Goal: Task Accomplishment & Management: Complete application form

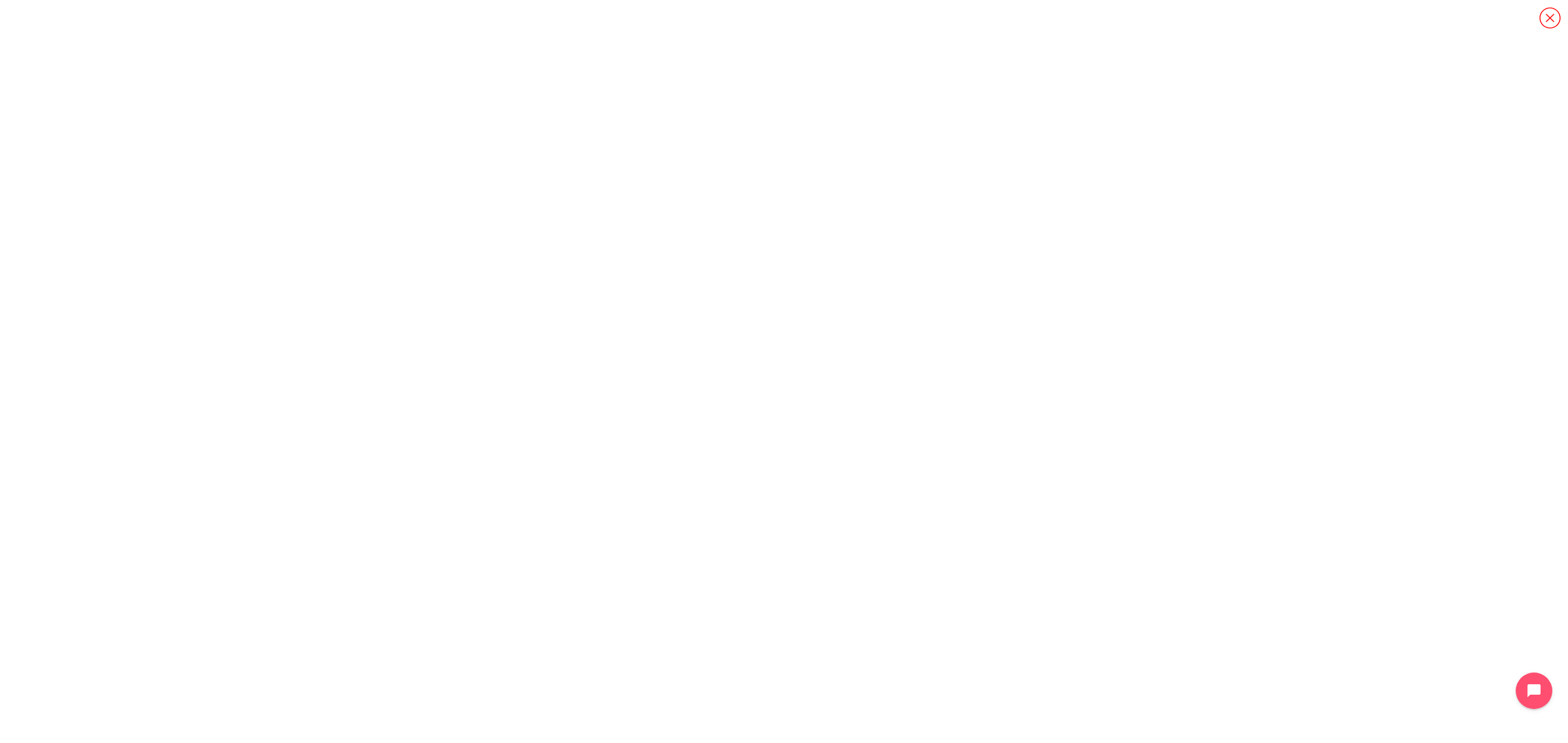
scroll to position [1055, 0]
click at [1549, 18] on icon "Content" at bounding box center [1549, 17] width 23 height 23
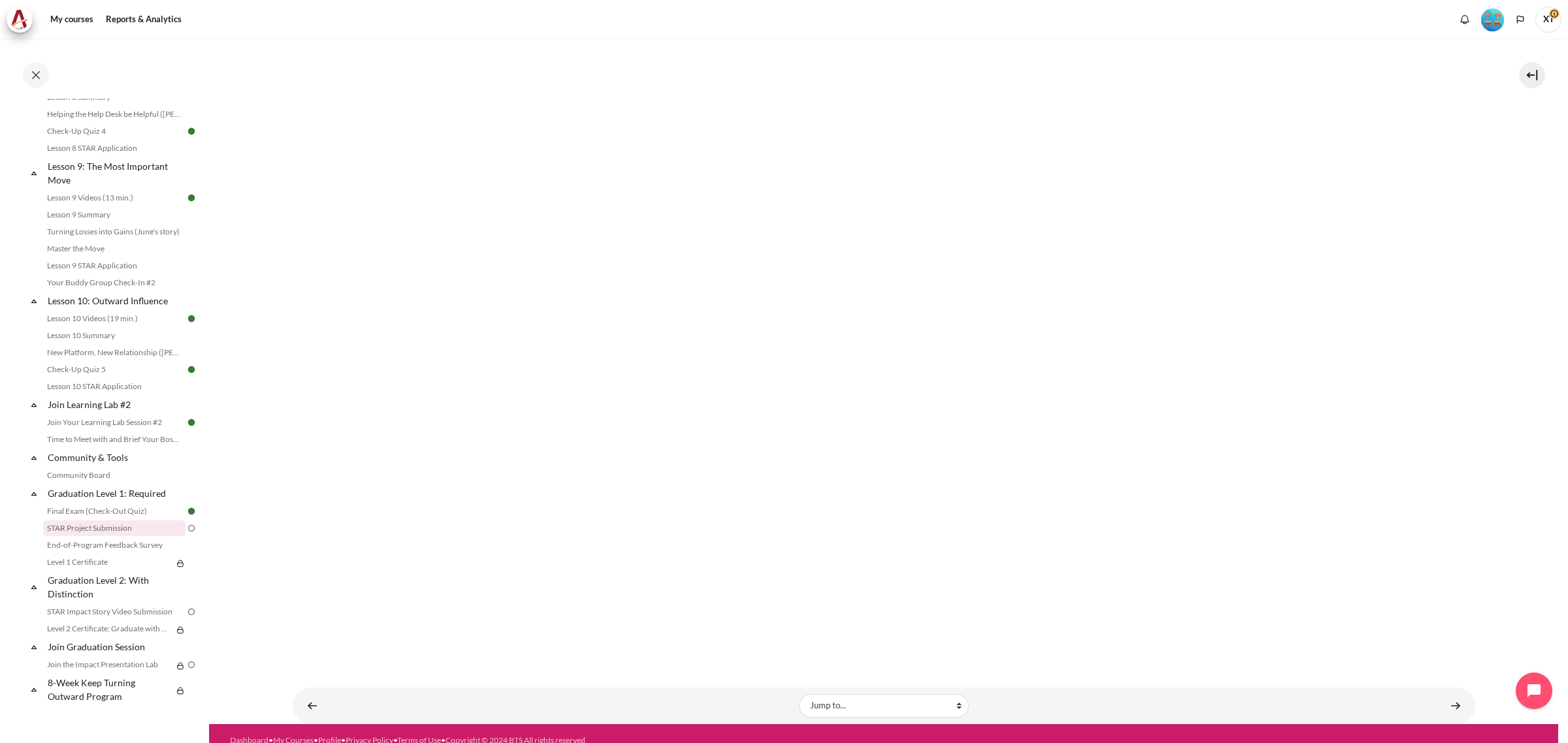
scroll to position [413, 0]
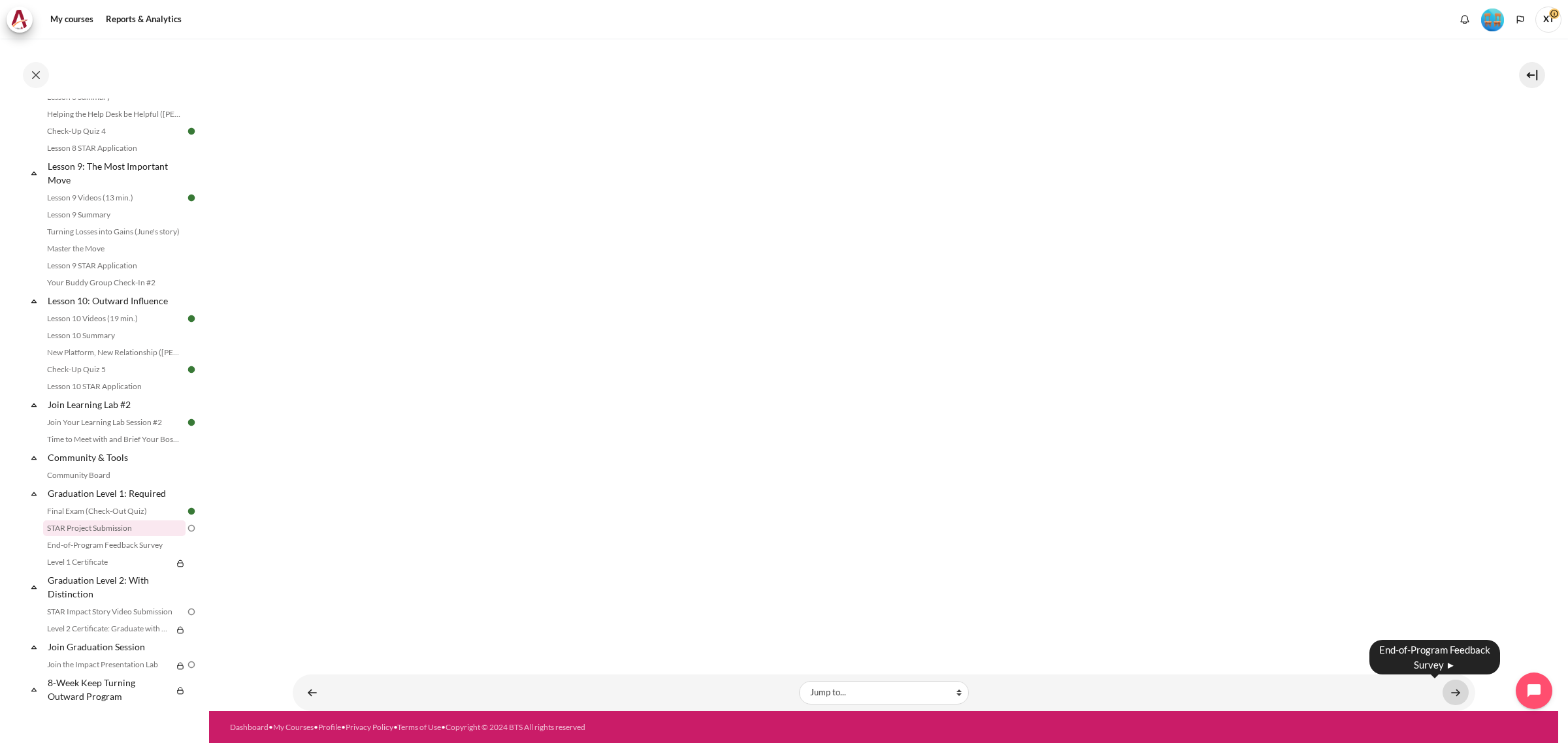
click at [1450, 694] on link "Content" at bounding box center [1455, 693] width 26 height 26
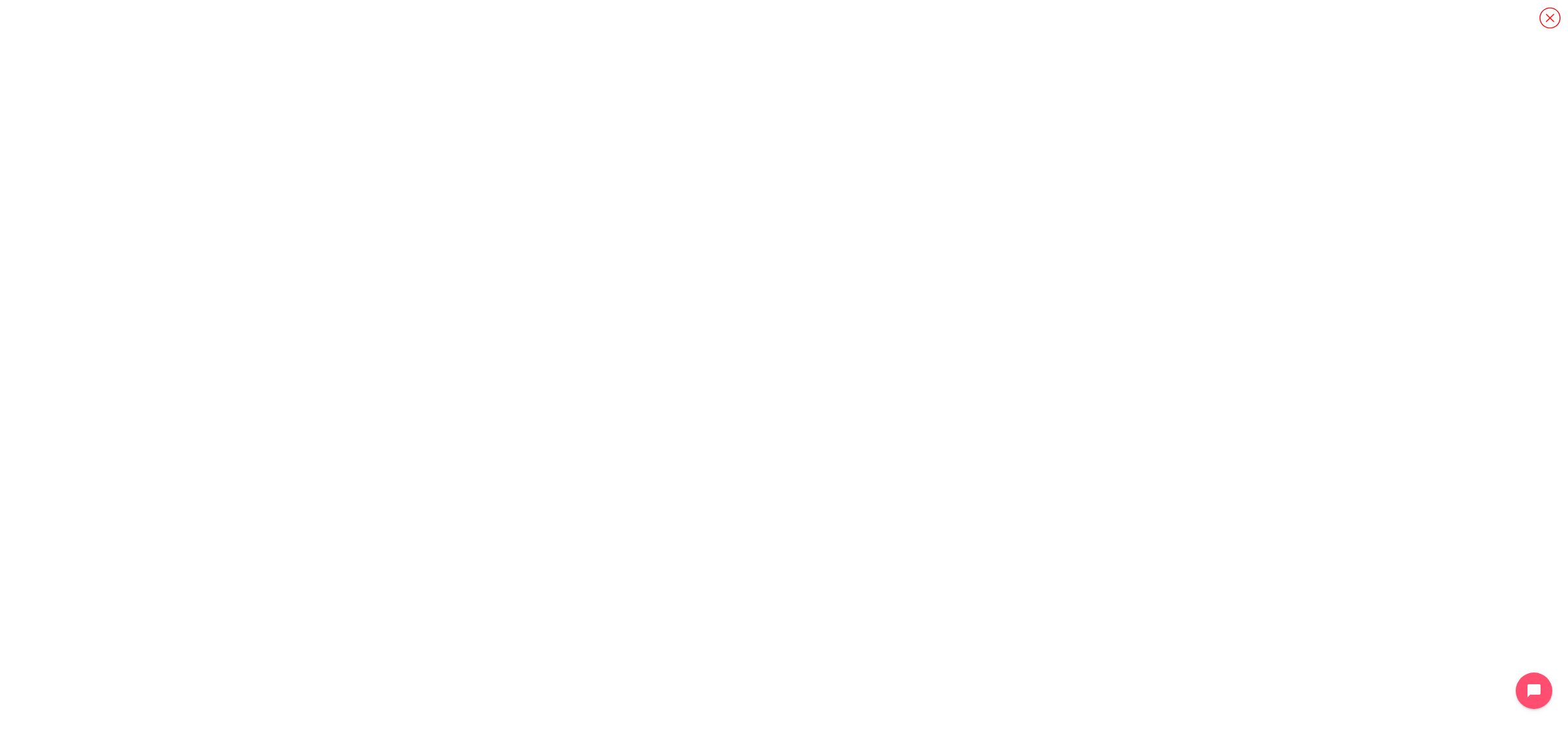
scroll to position [1055, 0]
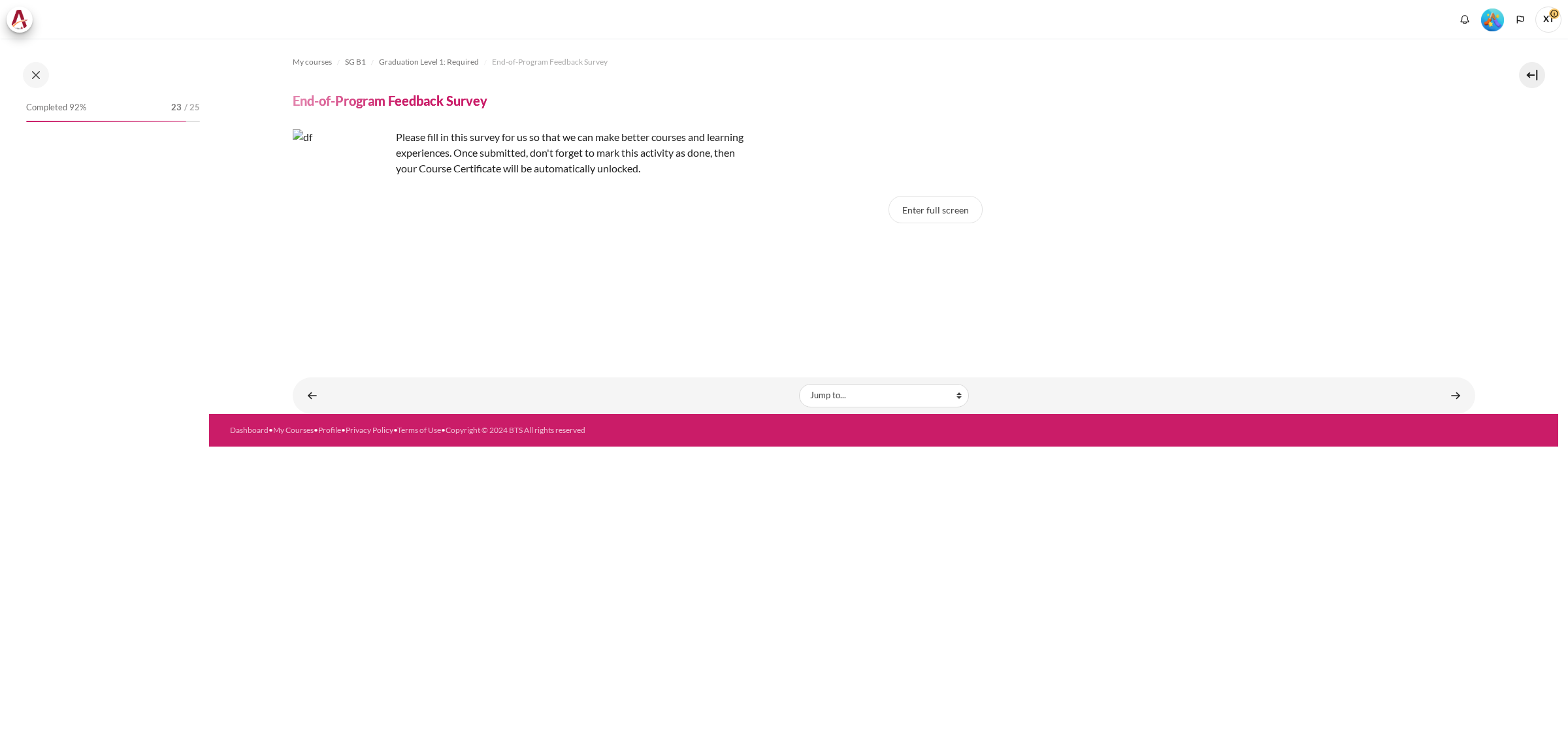
scroll to position [1055, 0]
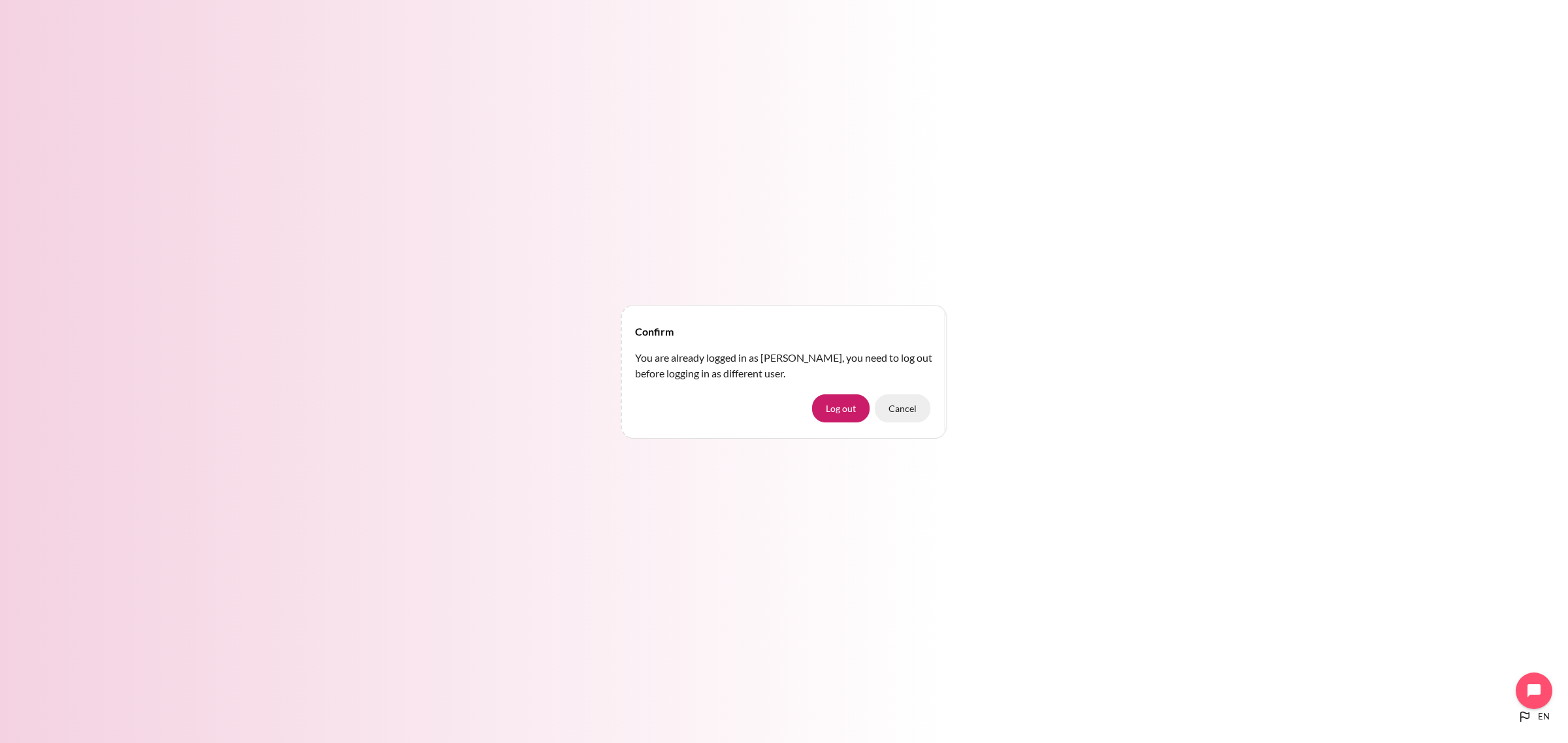
click at [912, 408] on button "Cancel" at bounding box center [902, 408] width 55 height 28
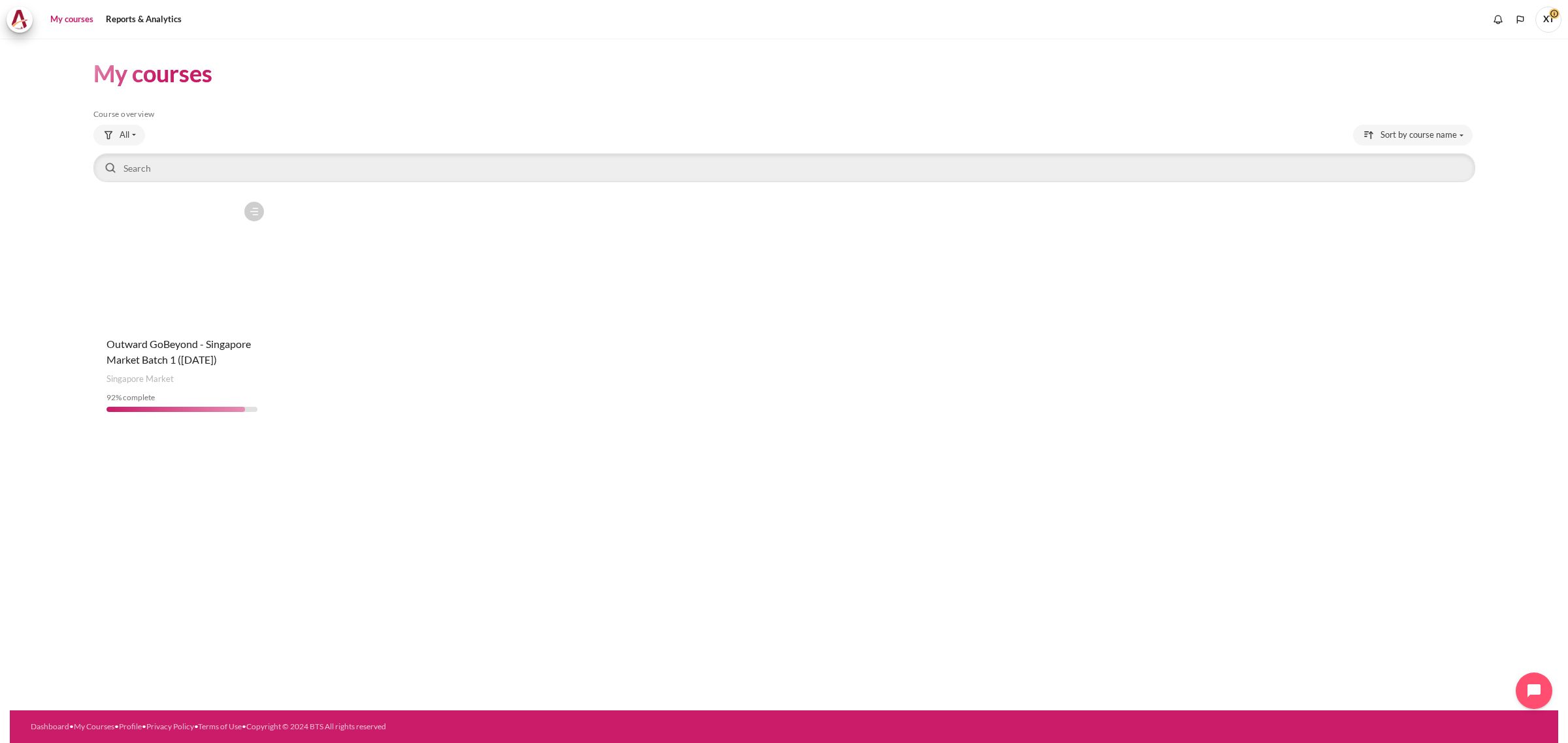
click at [167, 289] on figure "Content" at bounding box center [182, 261] width 177 height 131
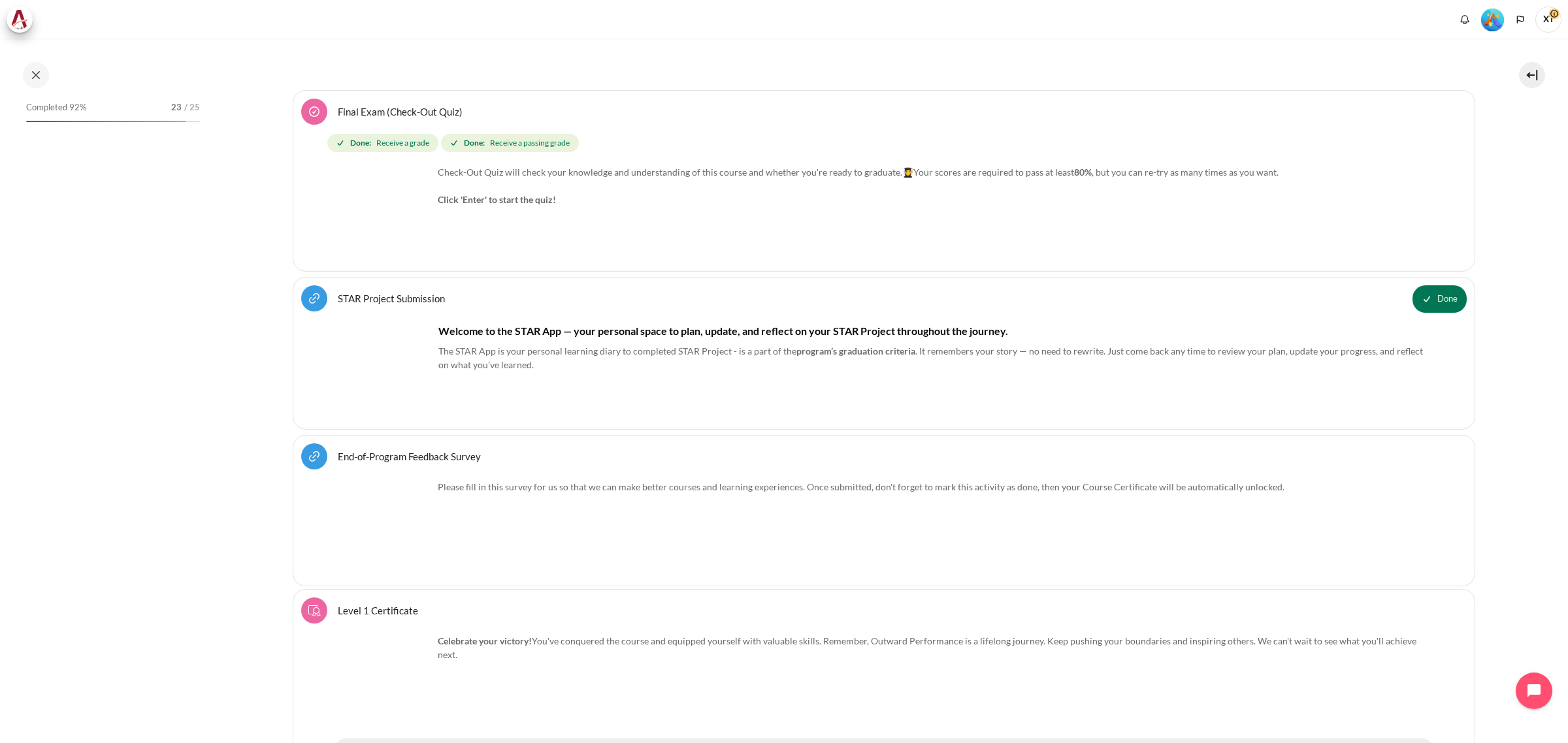
scroll to position [16309, 0]
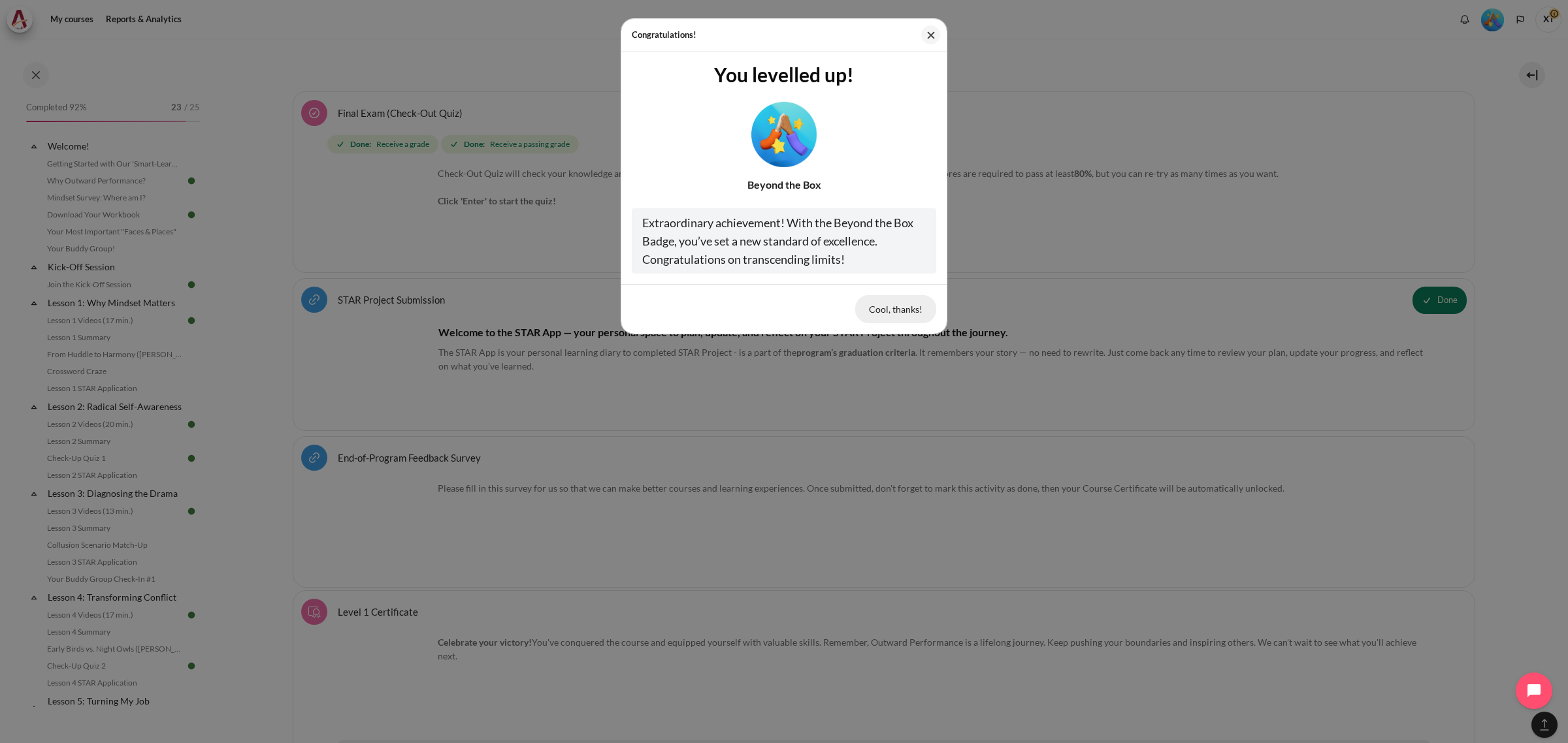
click at [893, 308] on button "Cool, thanks!" at bounding box center [895, 309] width 81 height 28
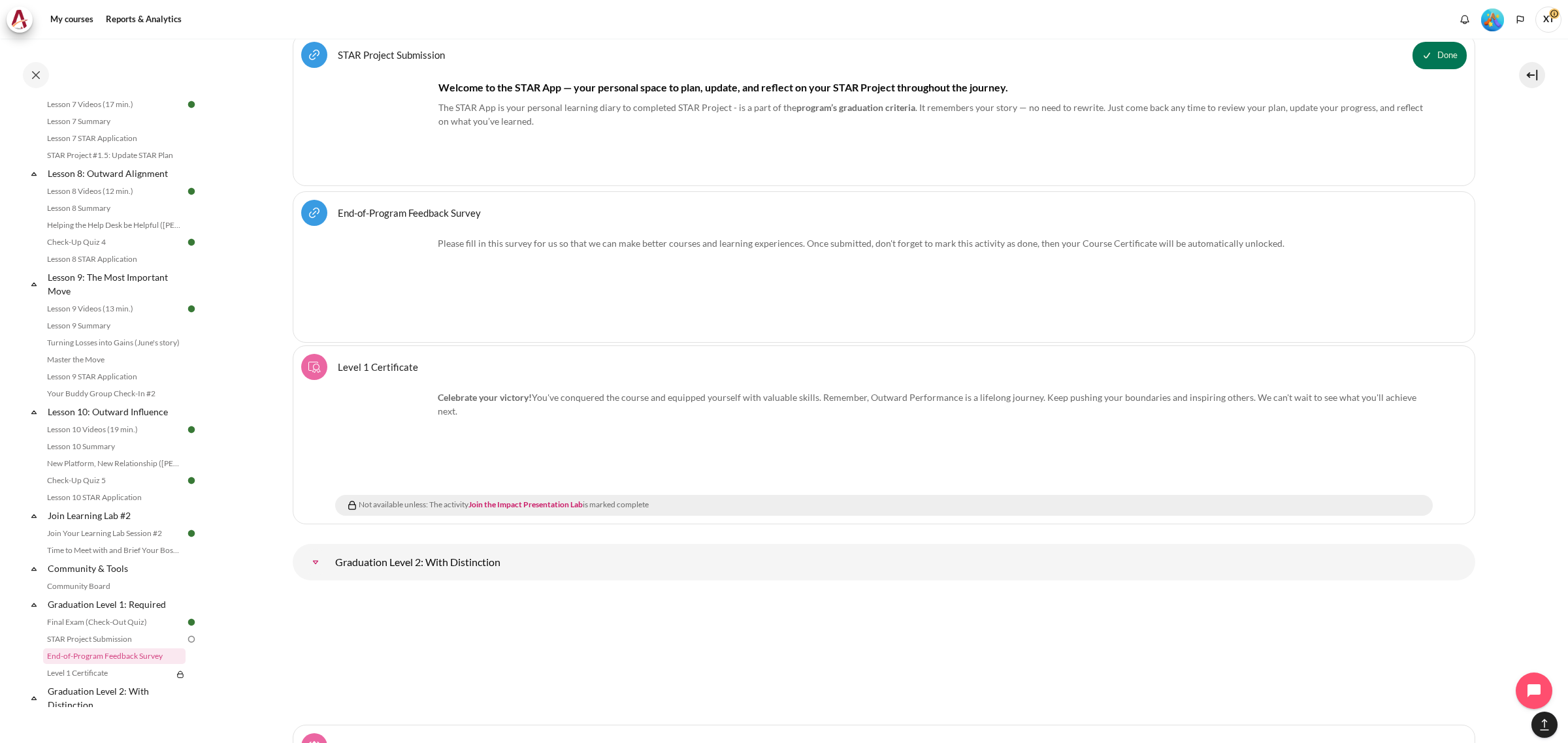
scroll to position [16636, 0]
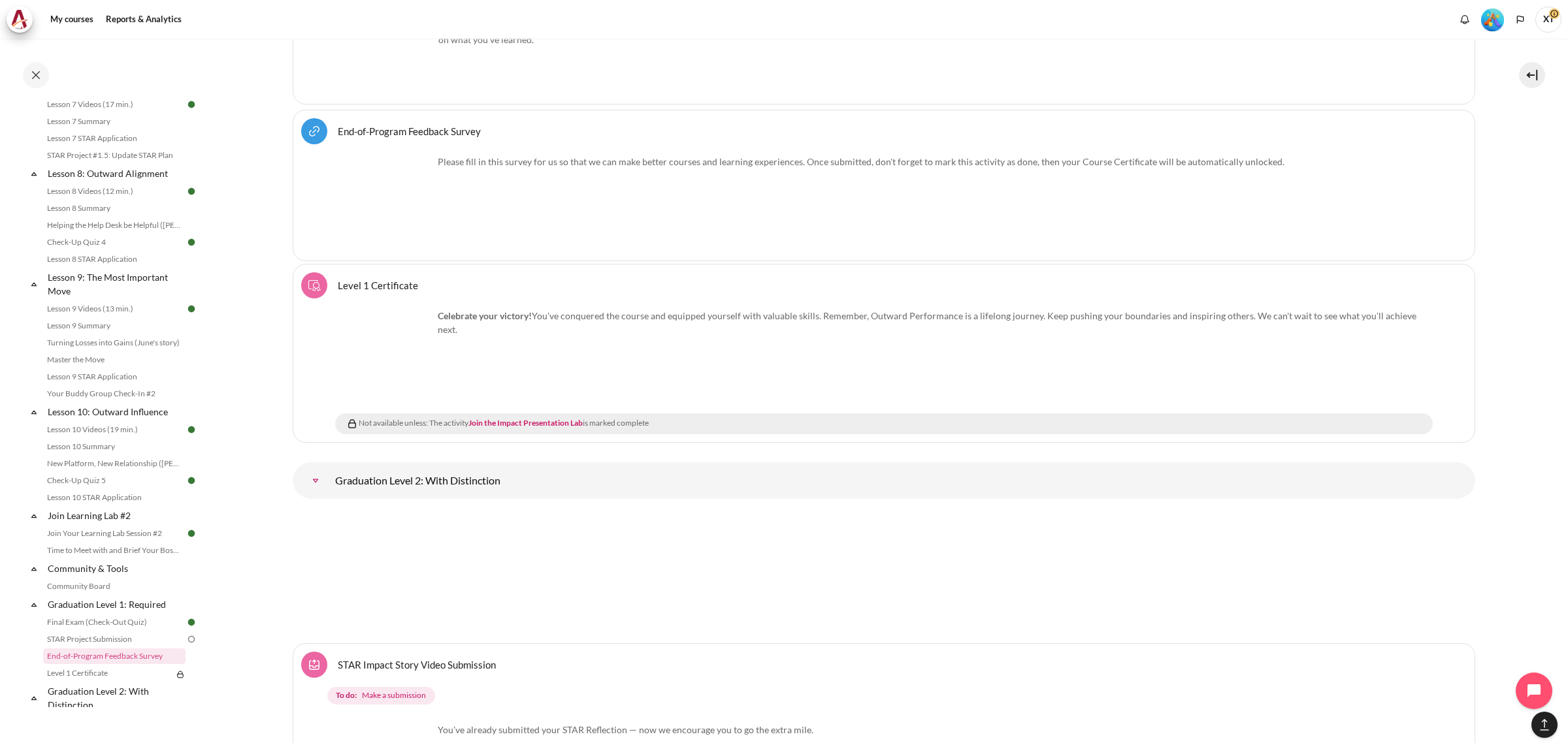
click at [396, 137] on link "End-of-Program Feedback Survey URL" at bounding box center [409, 131] width 143 height 12
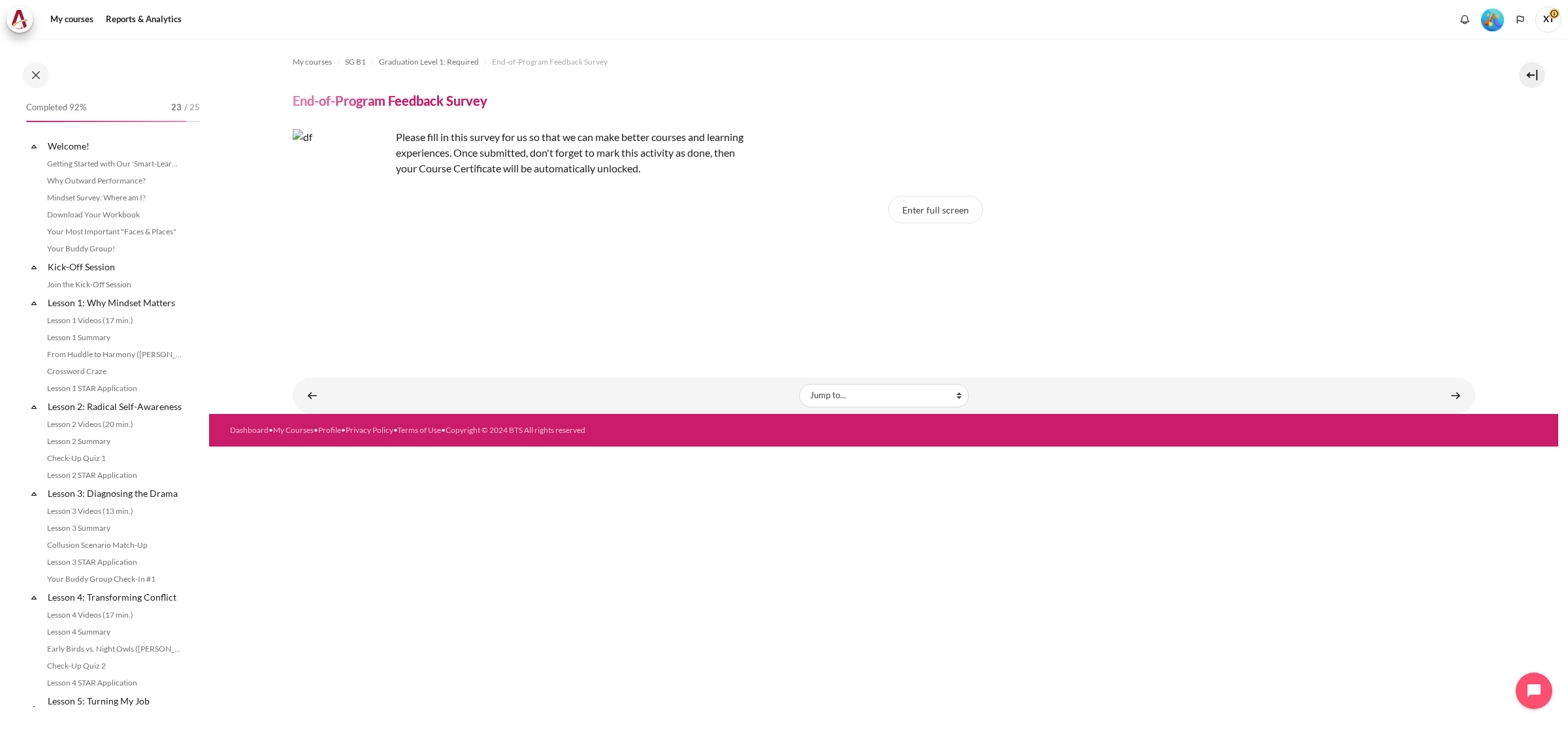
scroll to position [1055, 0]
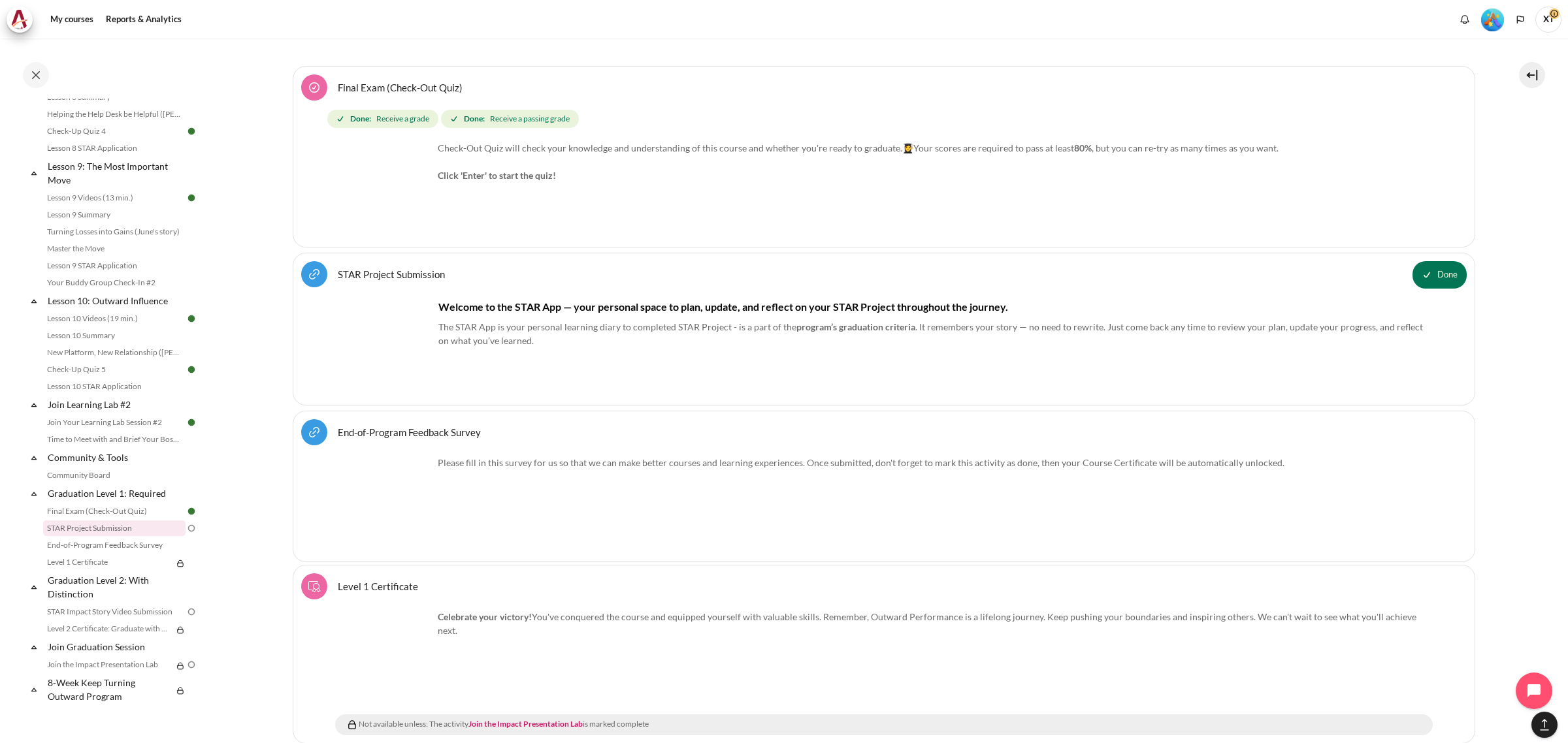
scroll to position [16429, 0]
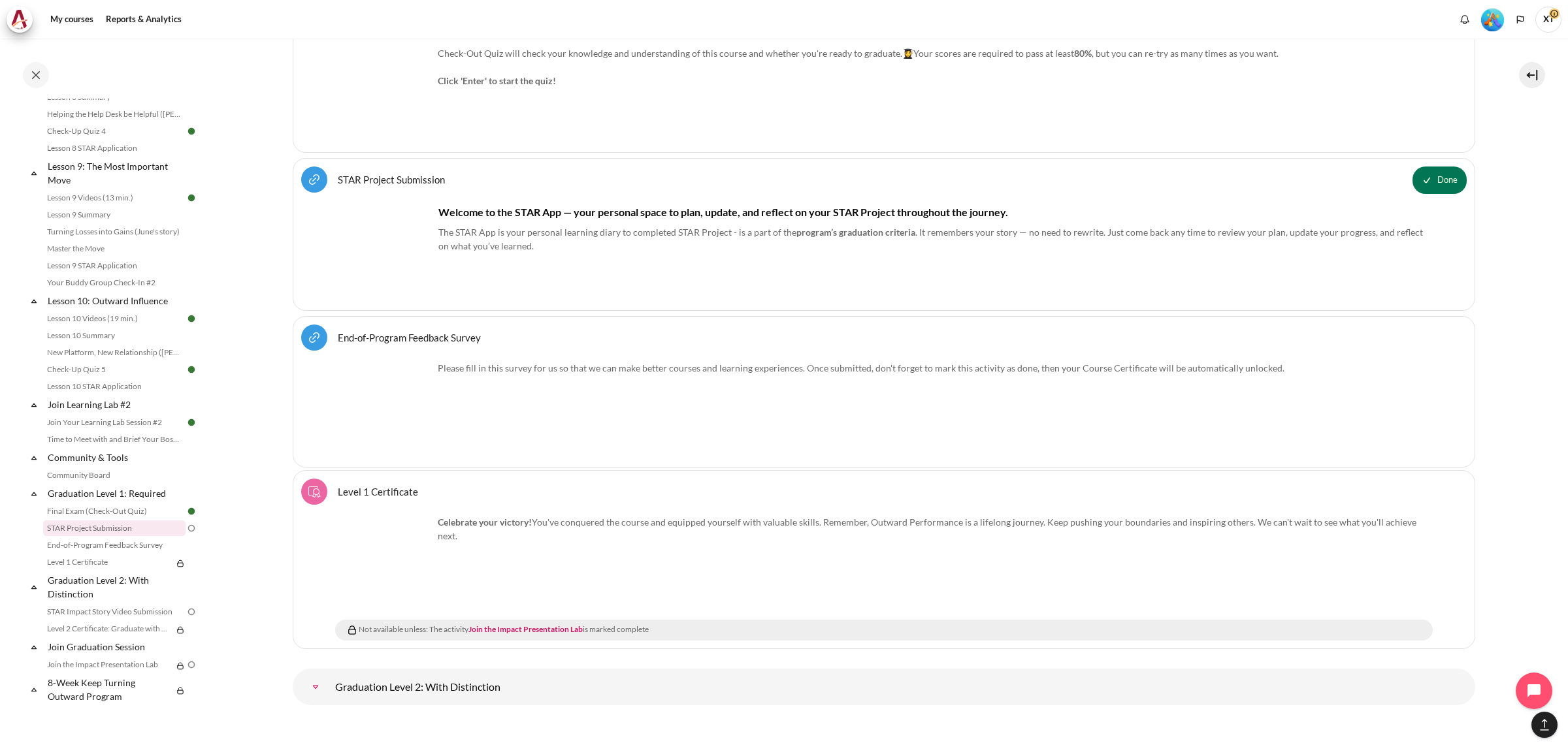
drag, startPoint x: 434, startPoint y: 358, endPoint x: 926, endPoint y: 431, distance: 497.4
click at [926, 431] on div "Please fill in this survey for us so that we can make better courses and learni…" at bounding box center [884, 411] width 1097 height 98
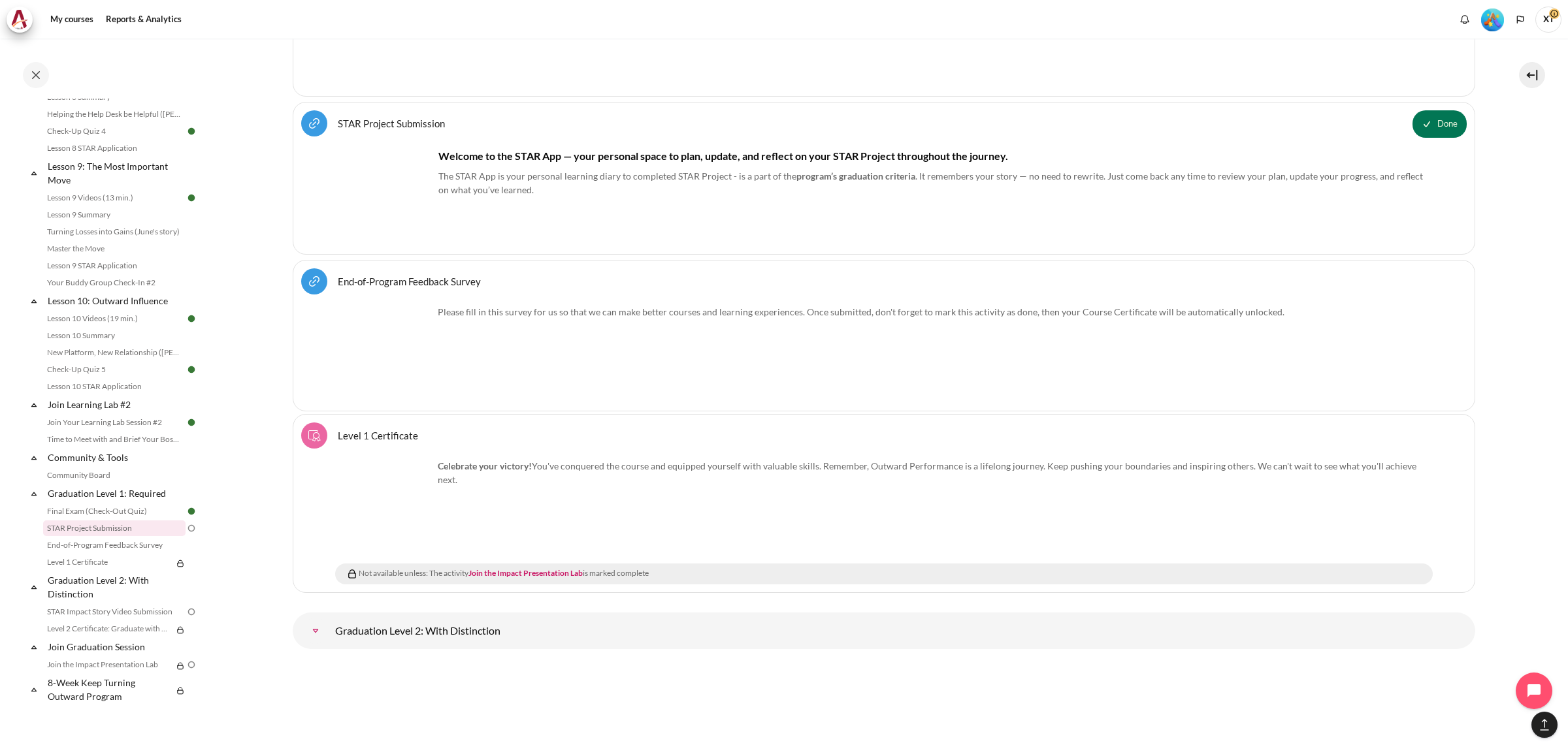
scroll to position [16510, 0]
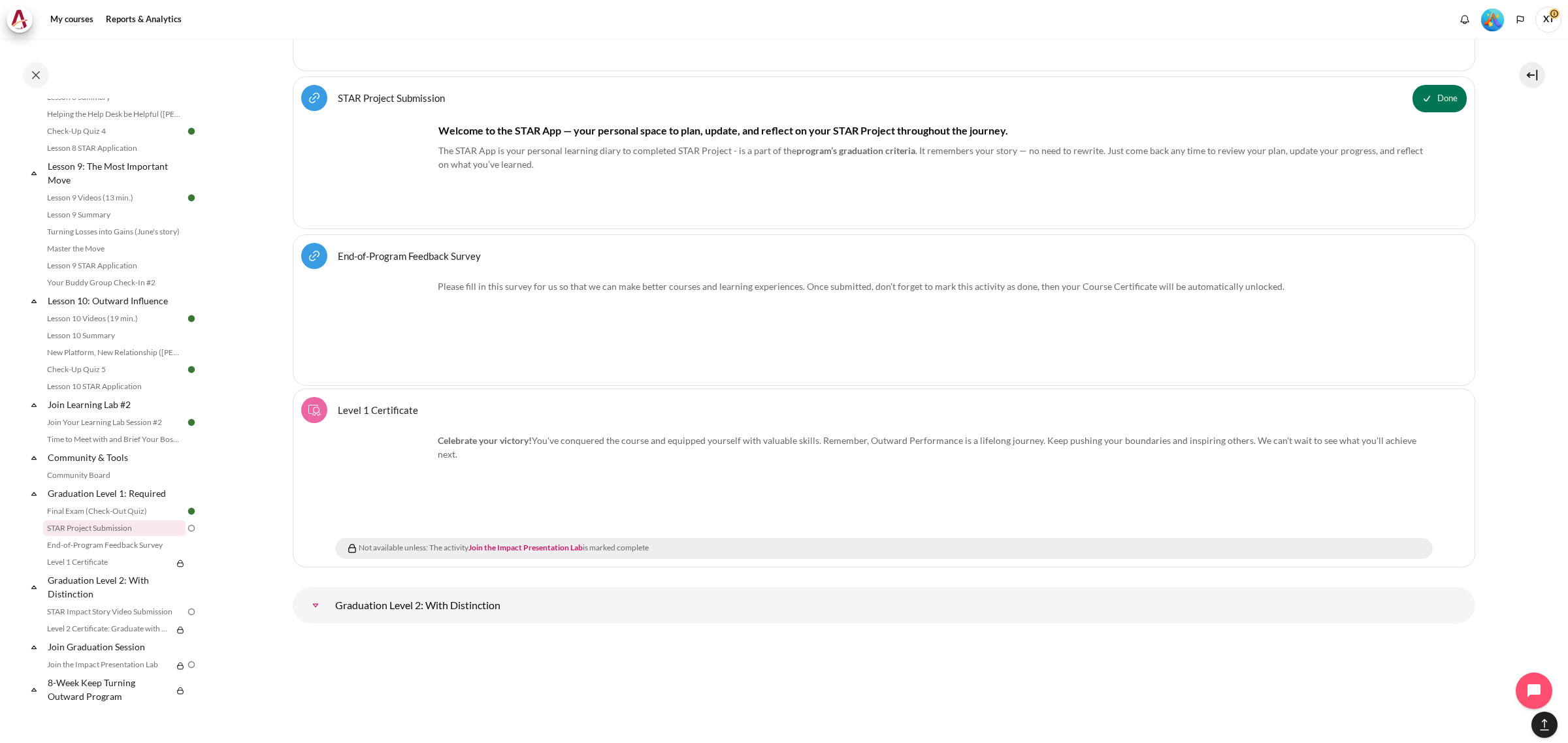
drag, startPoint x: 392, startPoint y: 275, endPoint x: 843, endPoint y: 344, distance: 456.2
click at [843, 344] on div "Please fill in this survey for us so that we can make better courses and learni…" at bounding box center [884, 328] width 1097 height 98
click at [185, 529] on img at bounding box center [191, 528] width 12 height 12
click at [149, 532] on link "STAR Project Submission" at bounding box center [114, 528] width 142 height 16
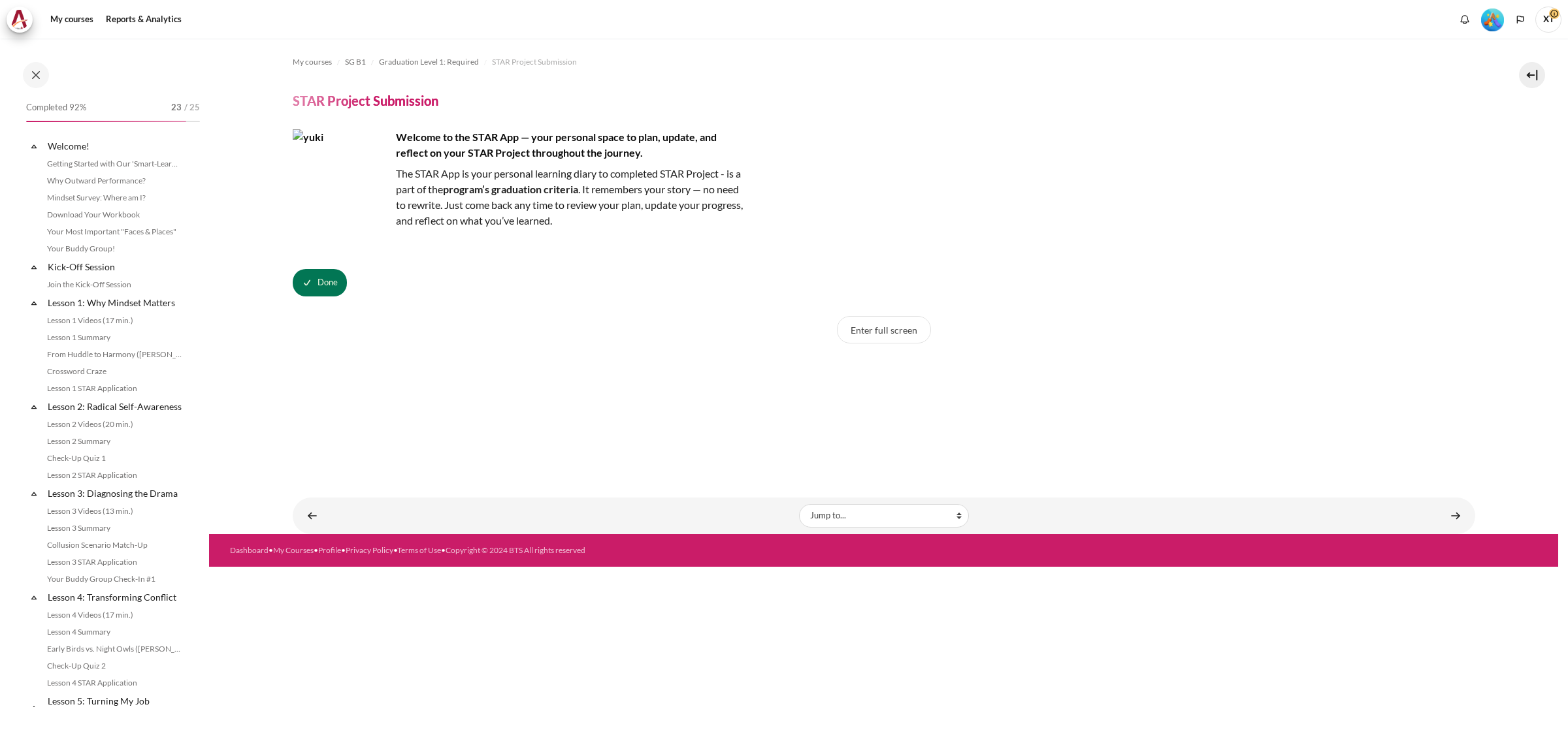
scroll to position [1055, 0]
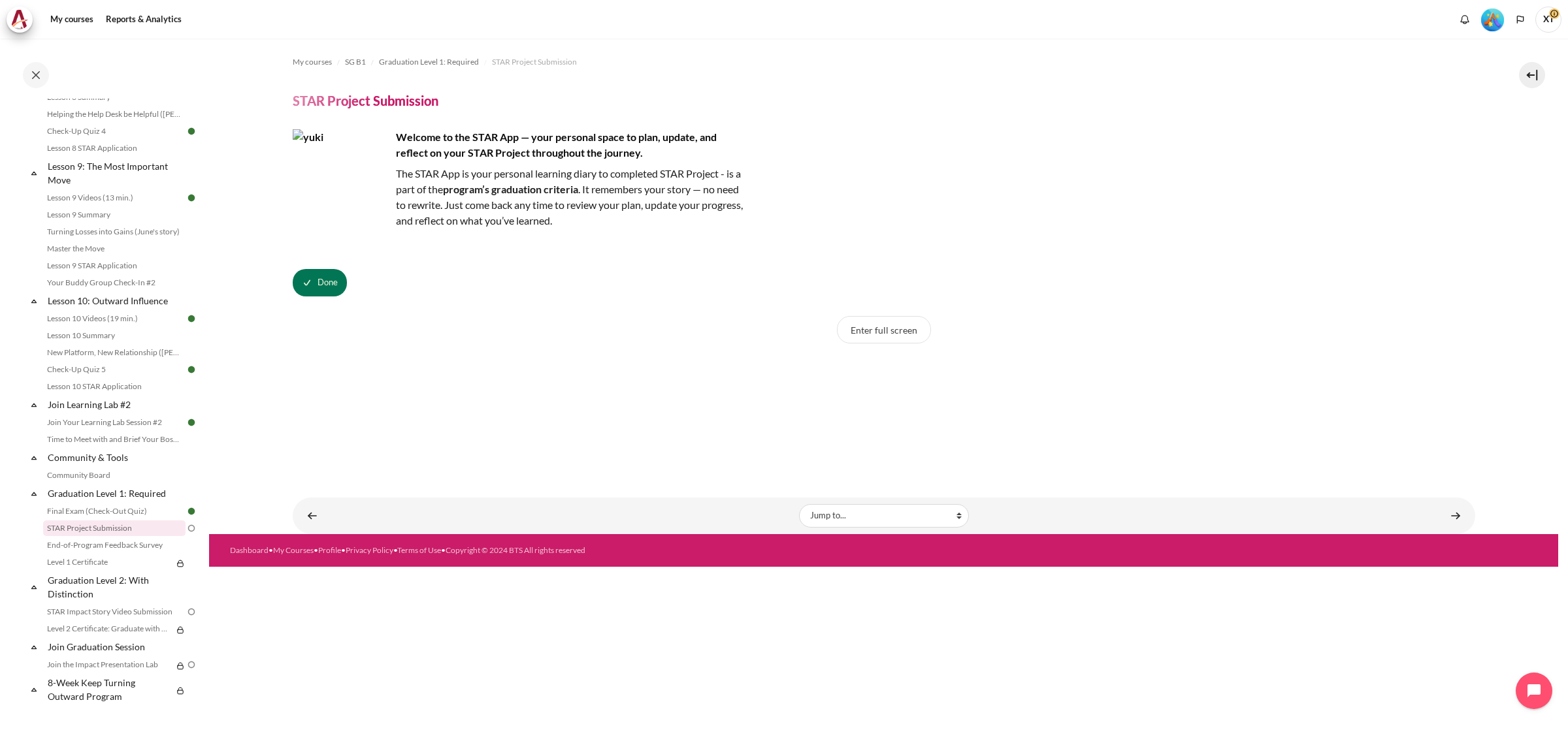
click at [342, 267] on div "Welcome to the STAR App — your personal space to plan, update, and reflect on y…" at bounding box center [884, 213] width 1182 height 167
click at [326, 281] on span "Done" at bounding box center [327, 283] width 20 height 13
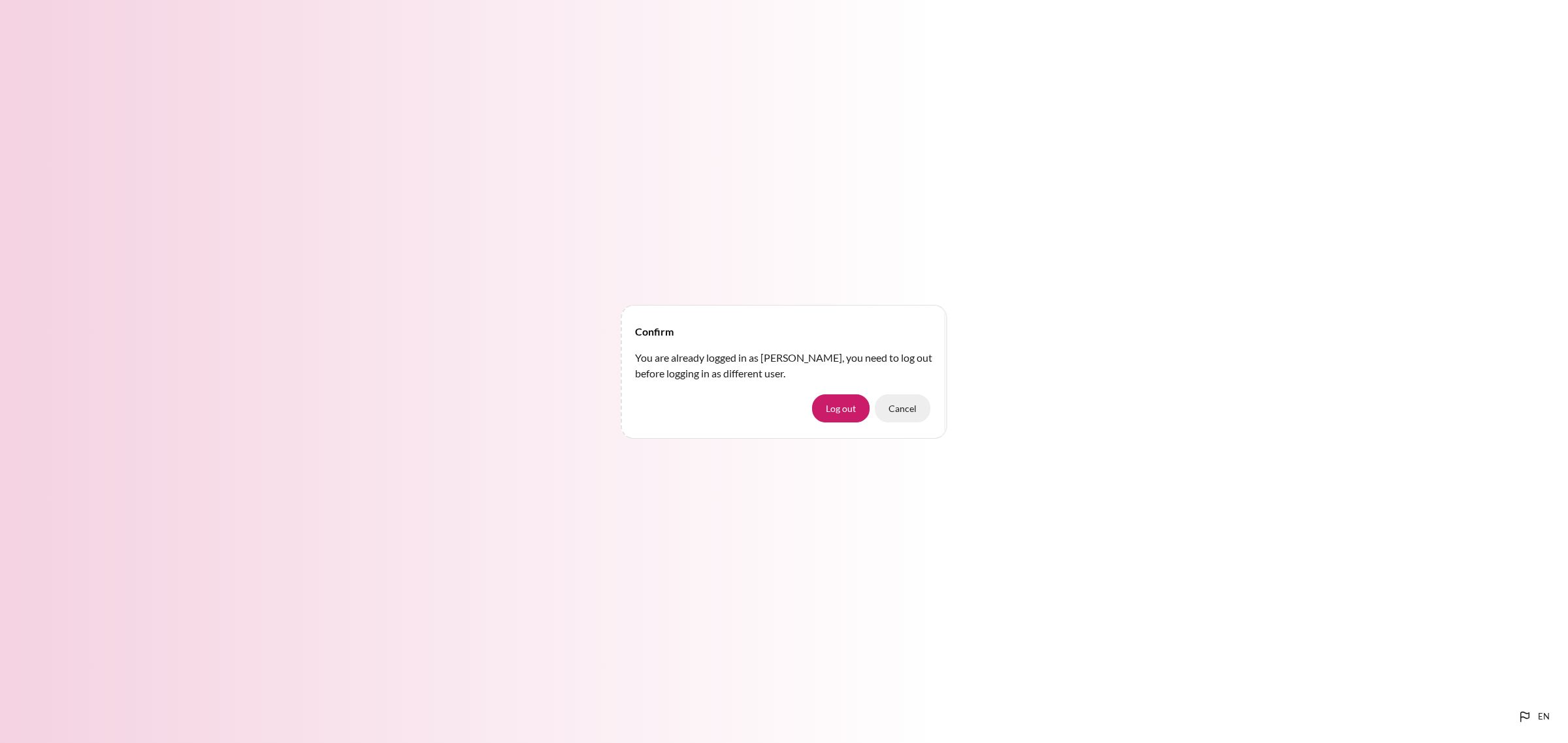
click at [900, 405] on button "Cancel" at bounding box center [902, 408] width 55 height 28
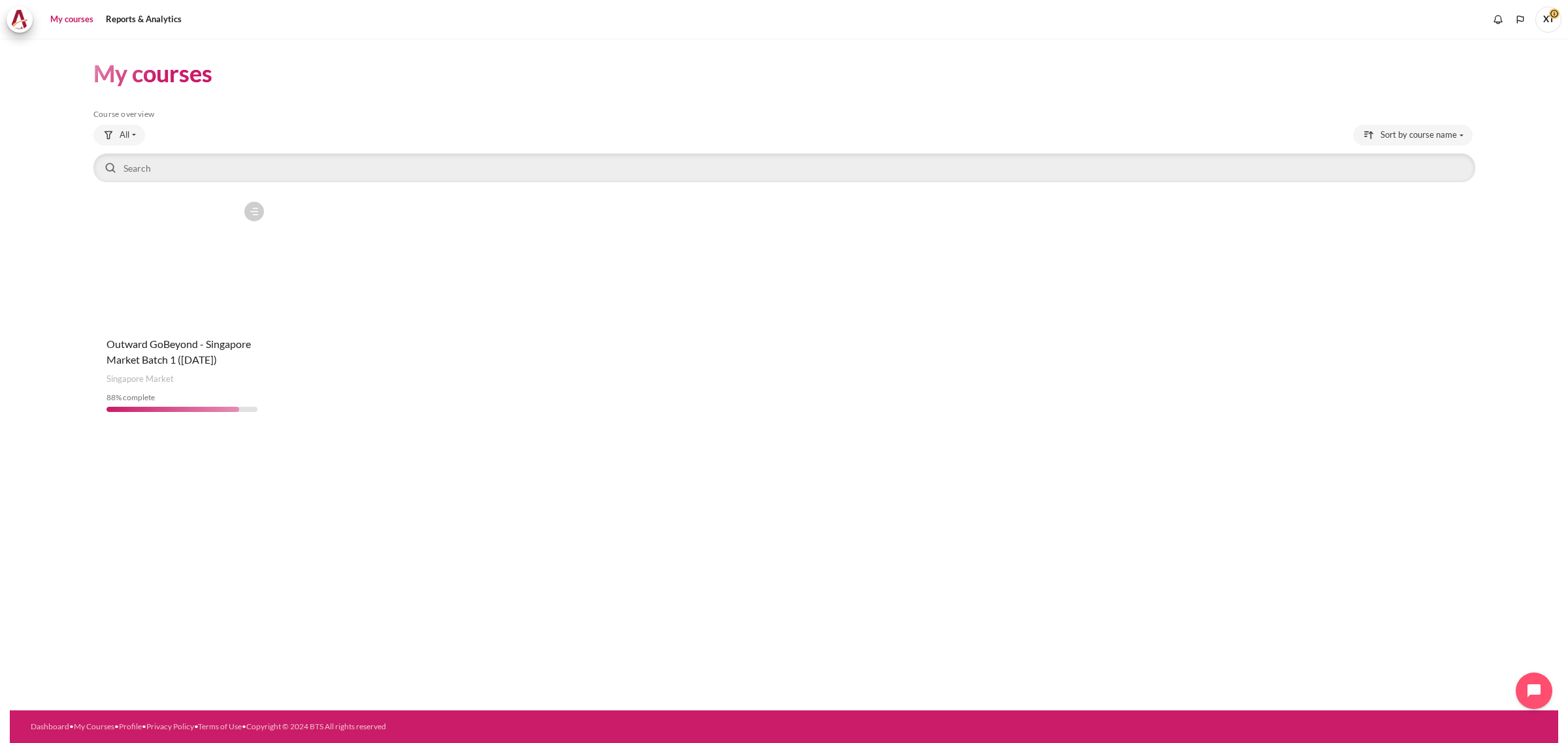
click at [146, 294] on figure "Content" at bounding box center [182, 261] width 177 height 131
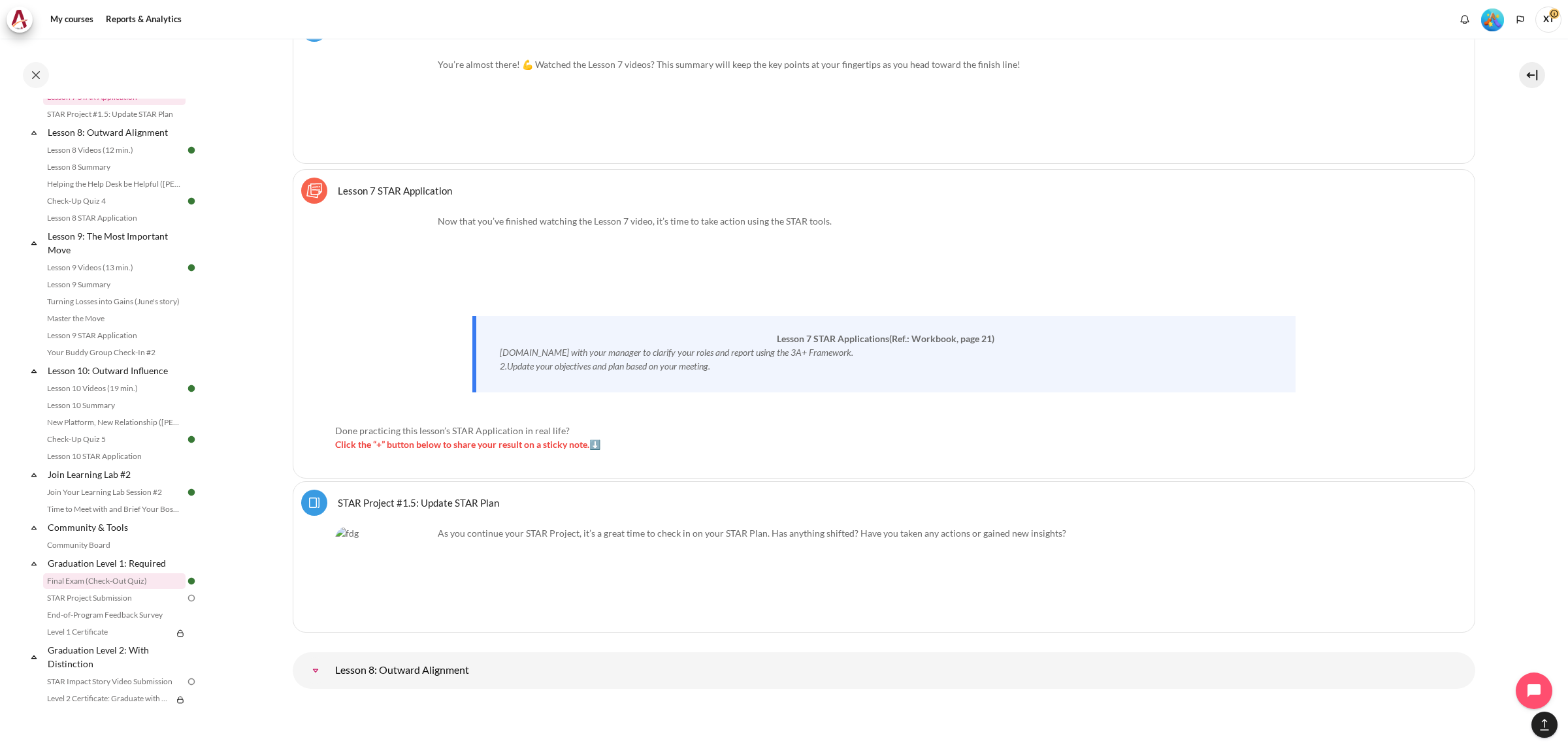
scroll to position [1055, 0]
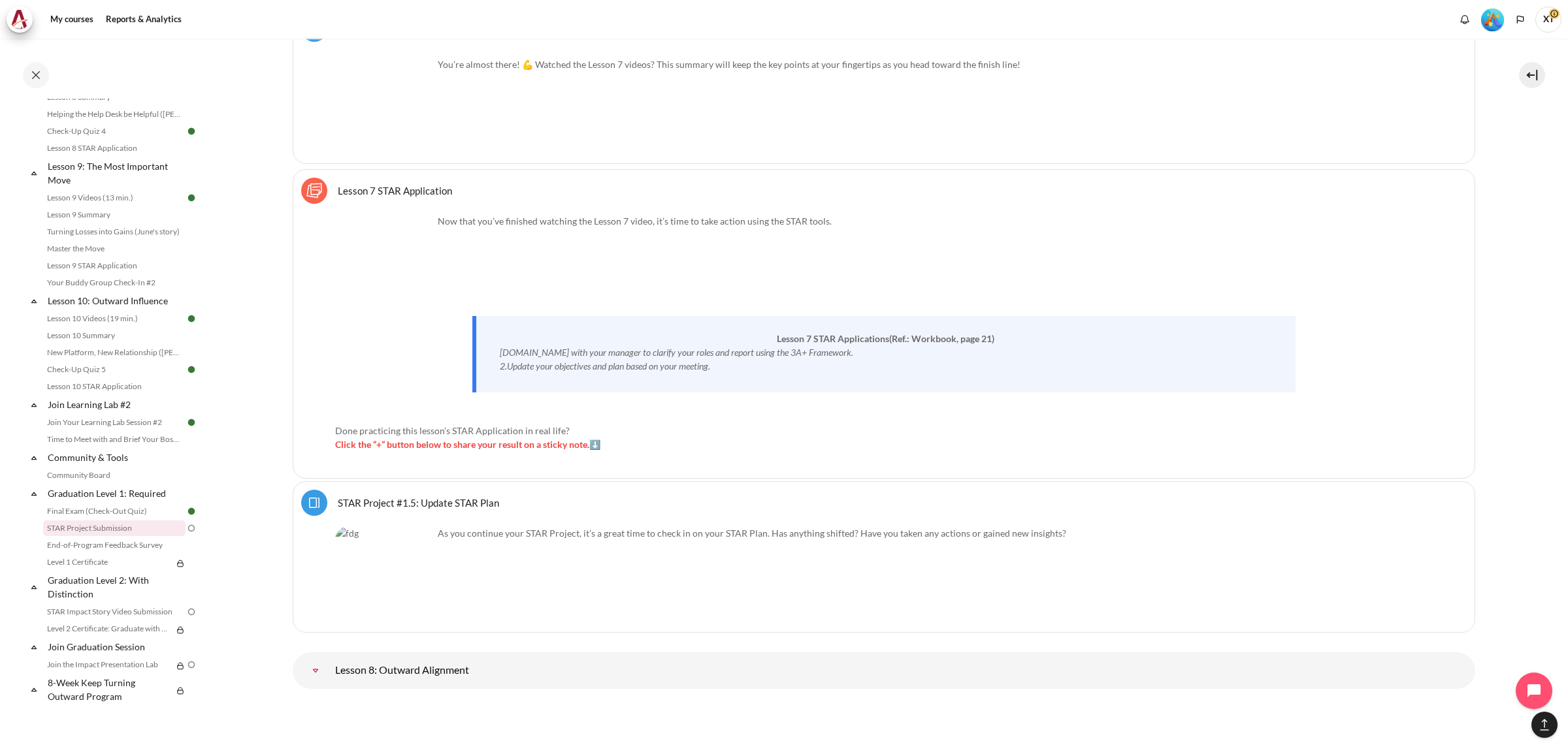
click at [109, 524] on link "STAR Project Submission" at bounding box center [114, 528] width 142 height 16
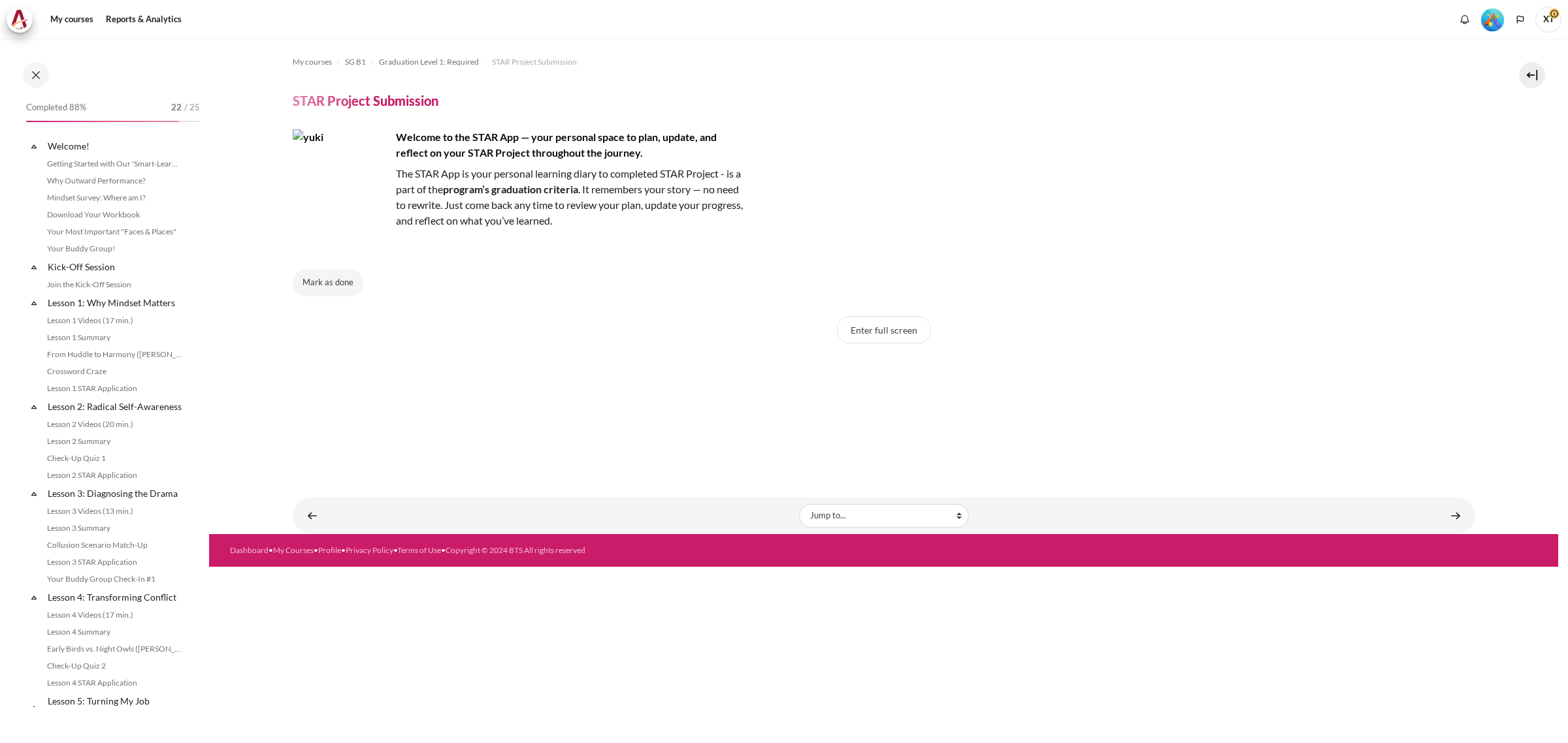
scroll to position [1055, 0]
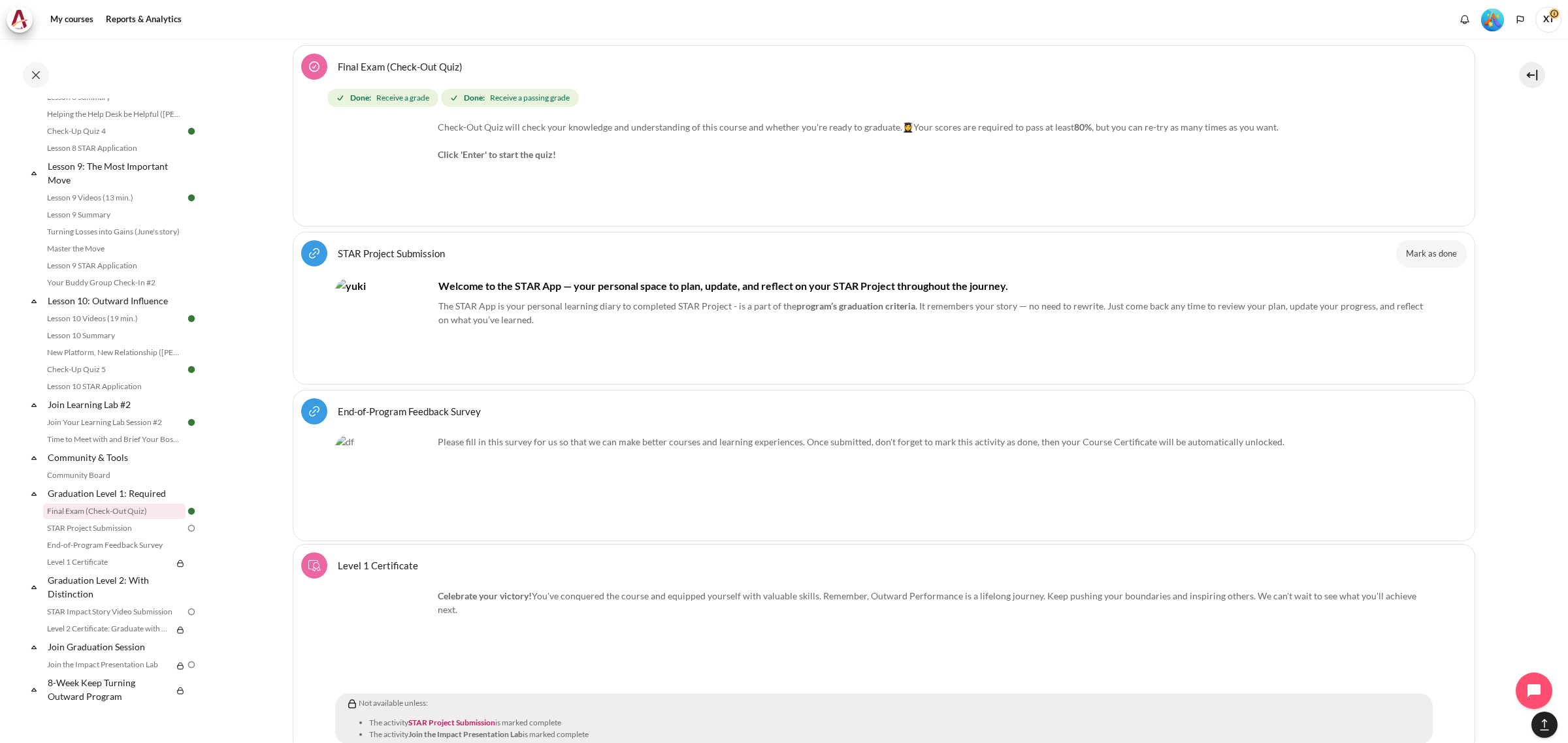
scroll to position [16401, 0]
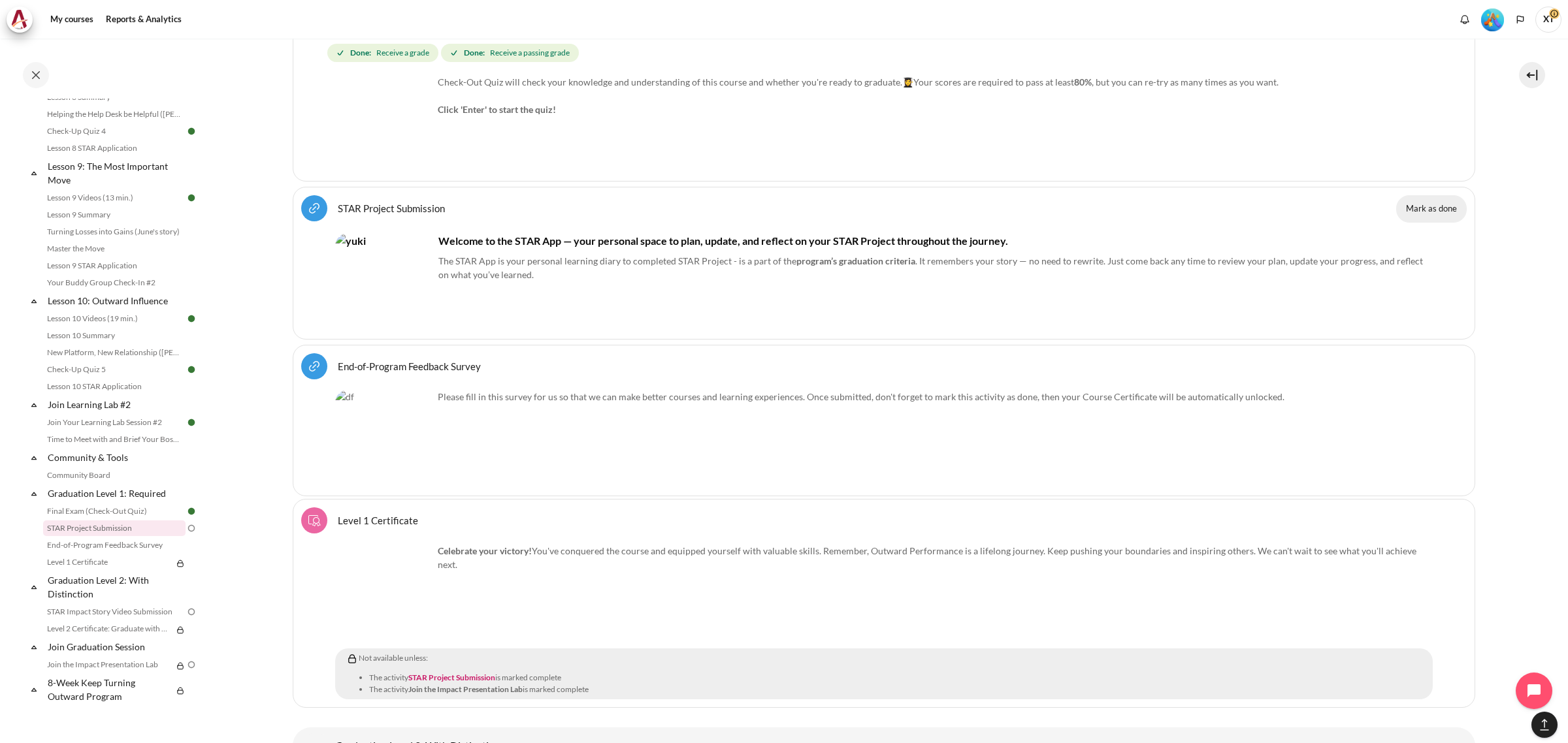
click at [1434, 223] on button "Mark as done" at bounding box center [1431, 209] width 71 height 28
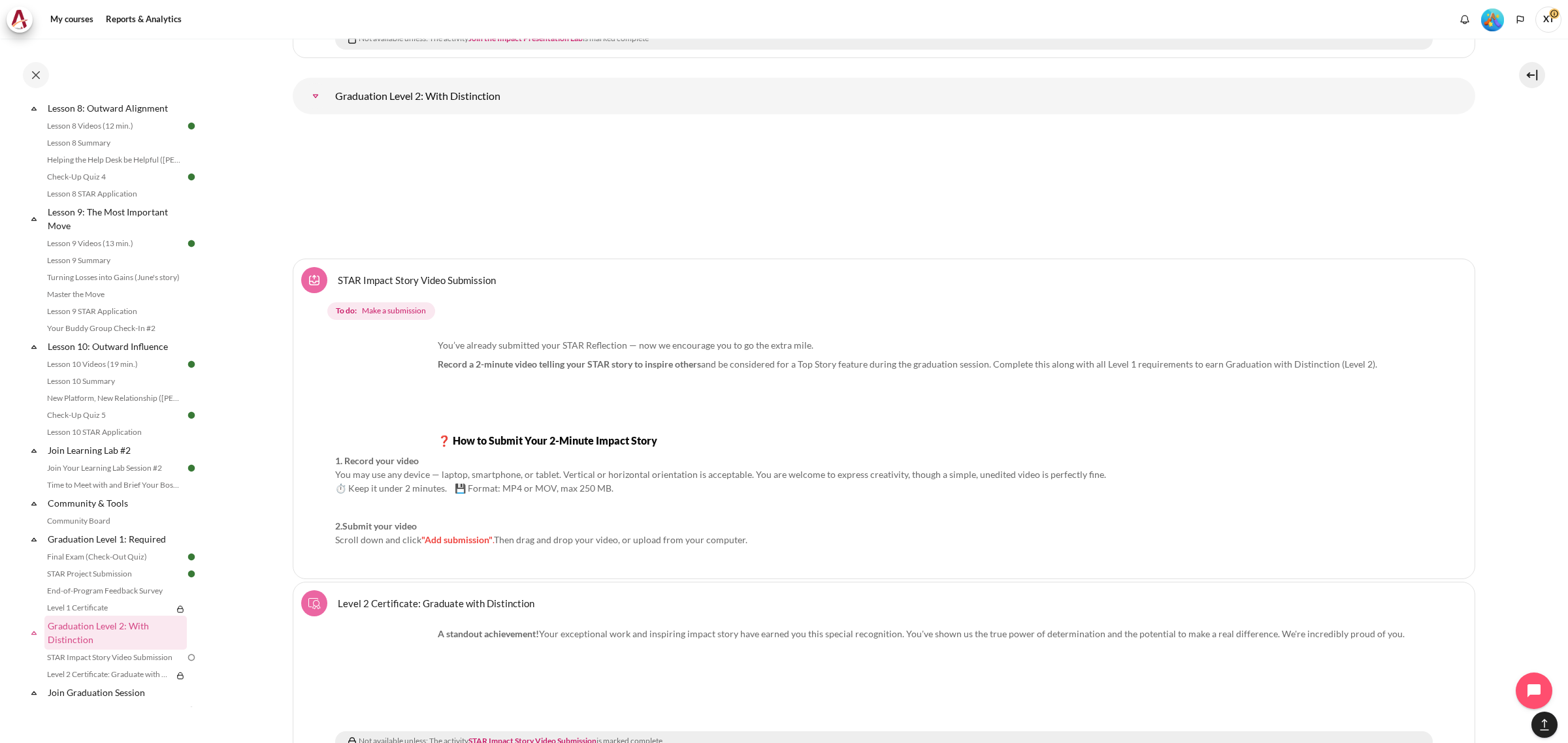
scroll to position [17049, 0]
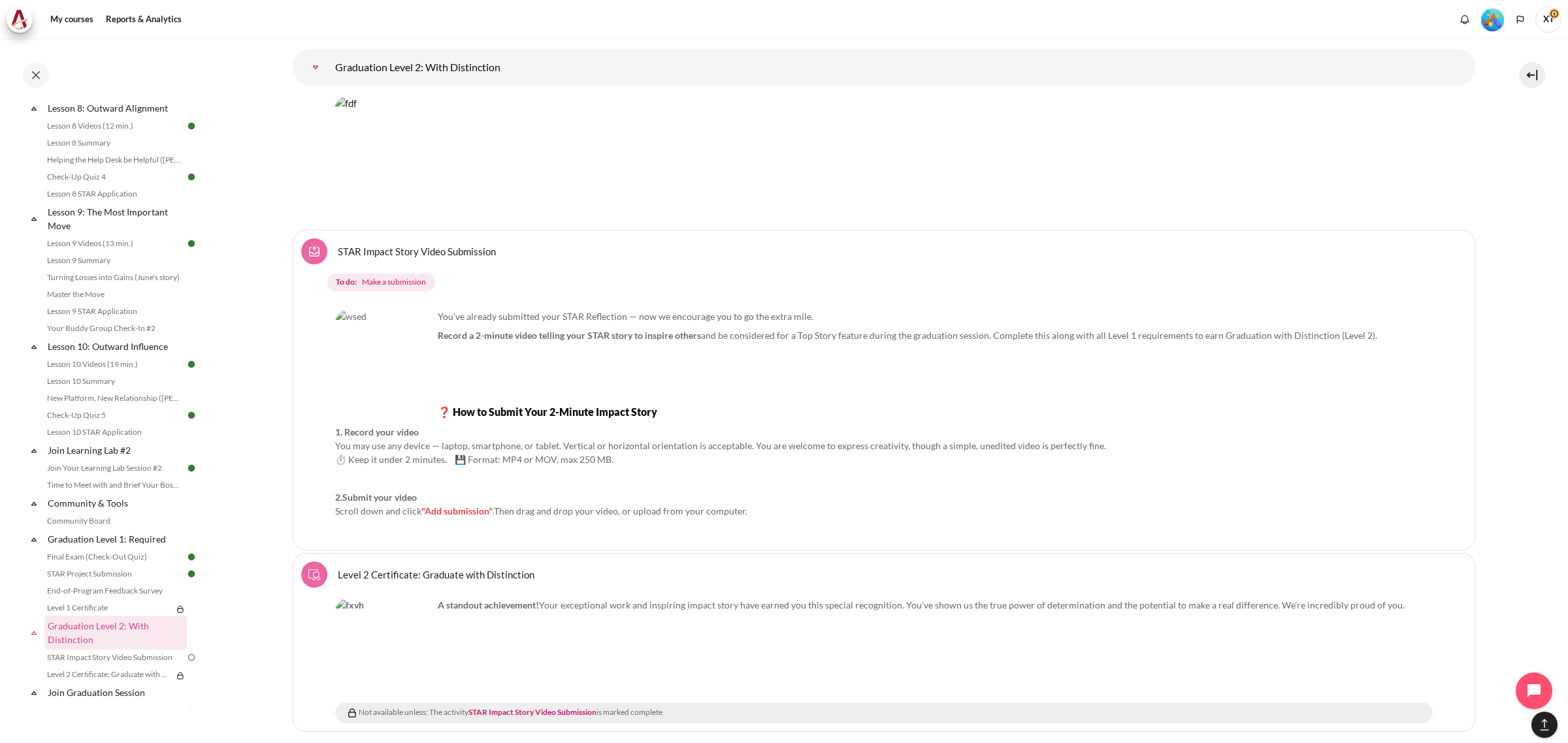
click at [879, 342] on p "Record a 2-minute video telling your STAR story to inspire others and be consid…" at bounding box center [884, 335] width 1097 height 14
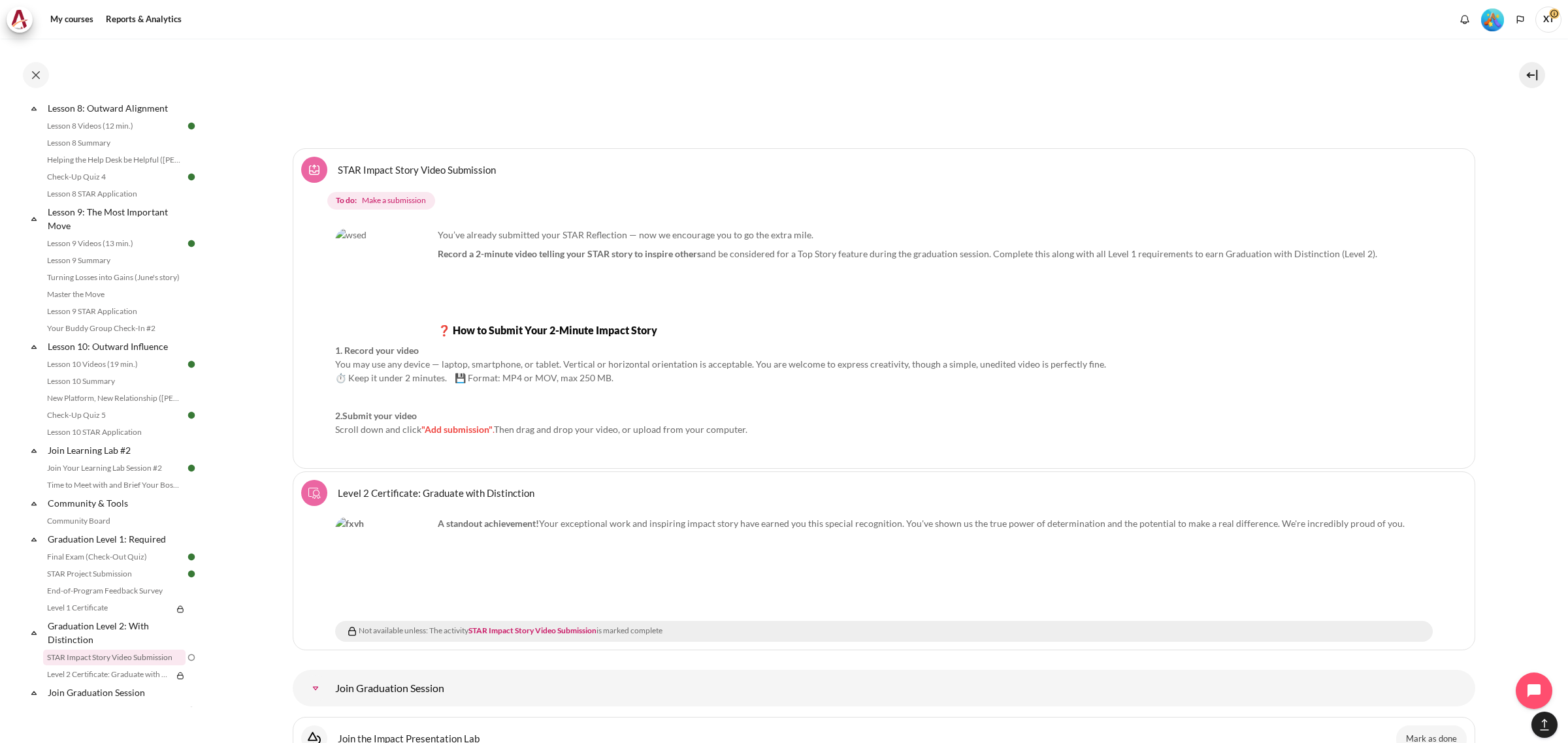
click at [338, 176] on link "STAR Impact Story Video Submission Assignment" at bounding box center [417, 169] width 158 height 12
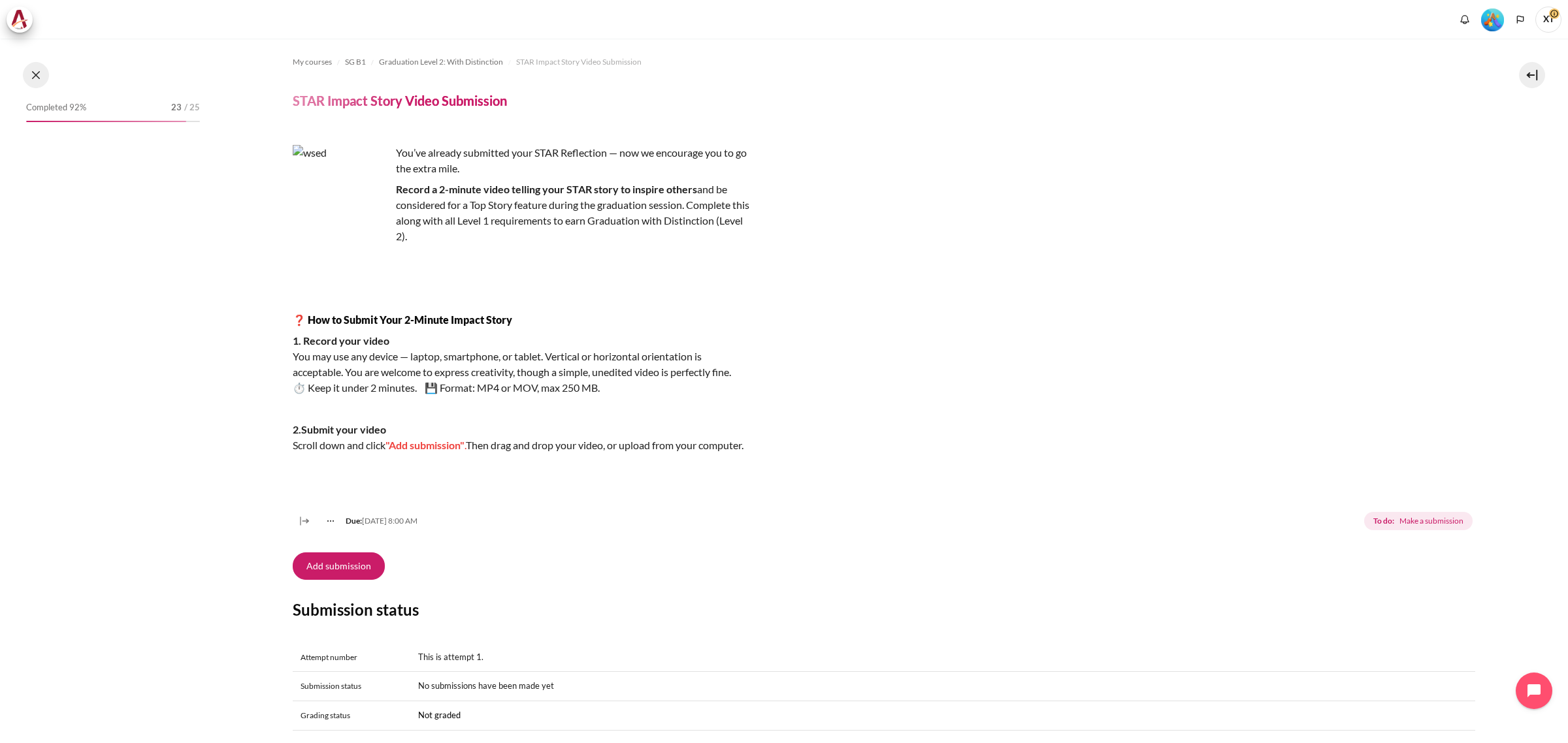
scroll to position [1241, 0]
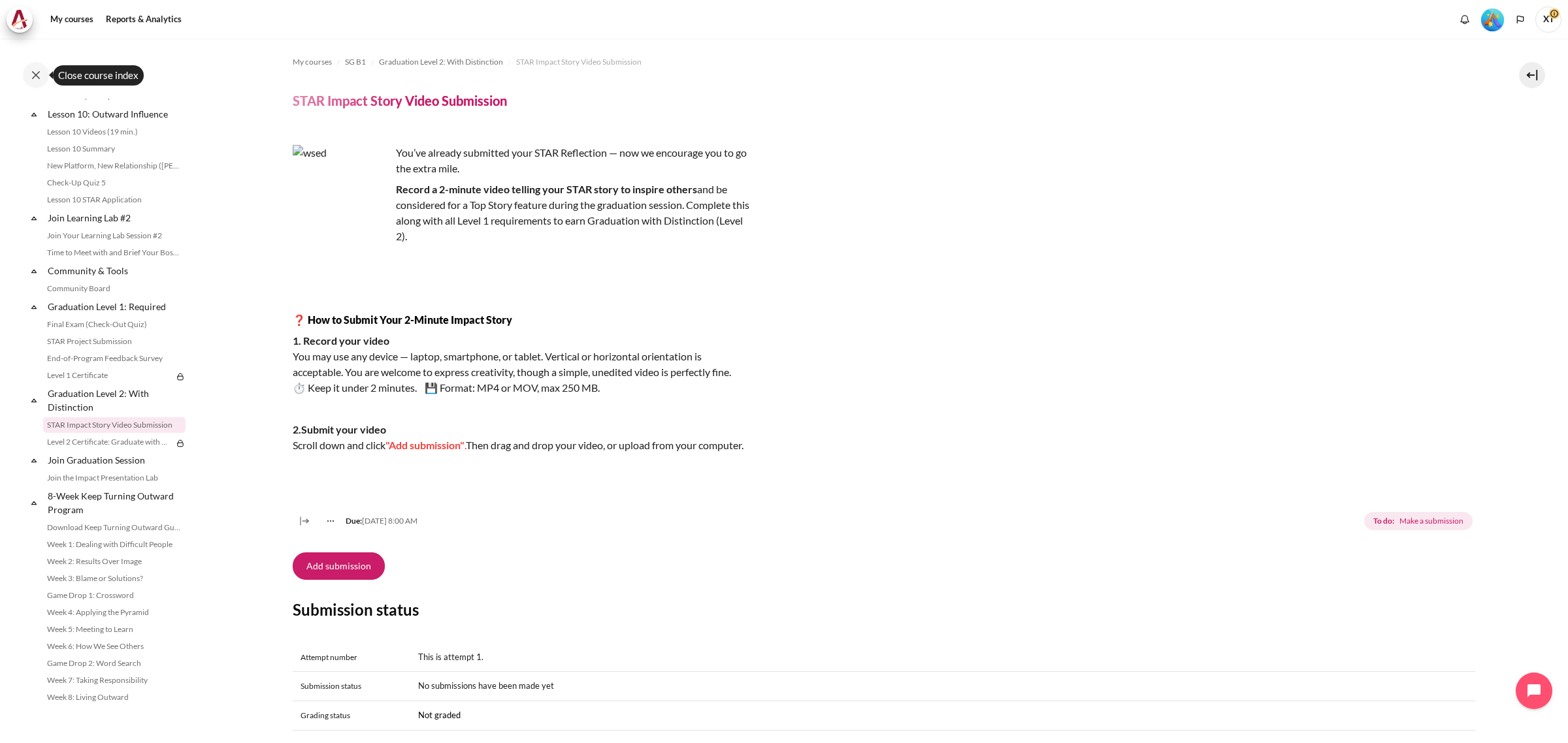
click at [39, 70] on button at bounding box center [36, 75] width 26 height 26
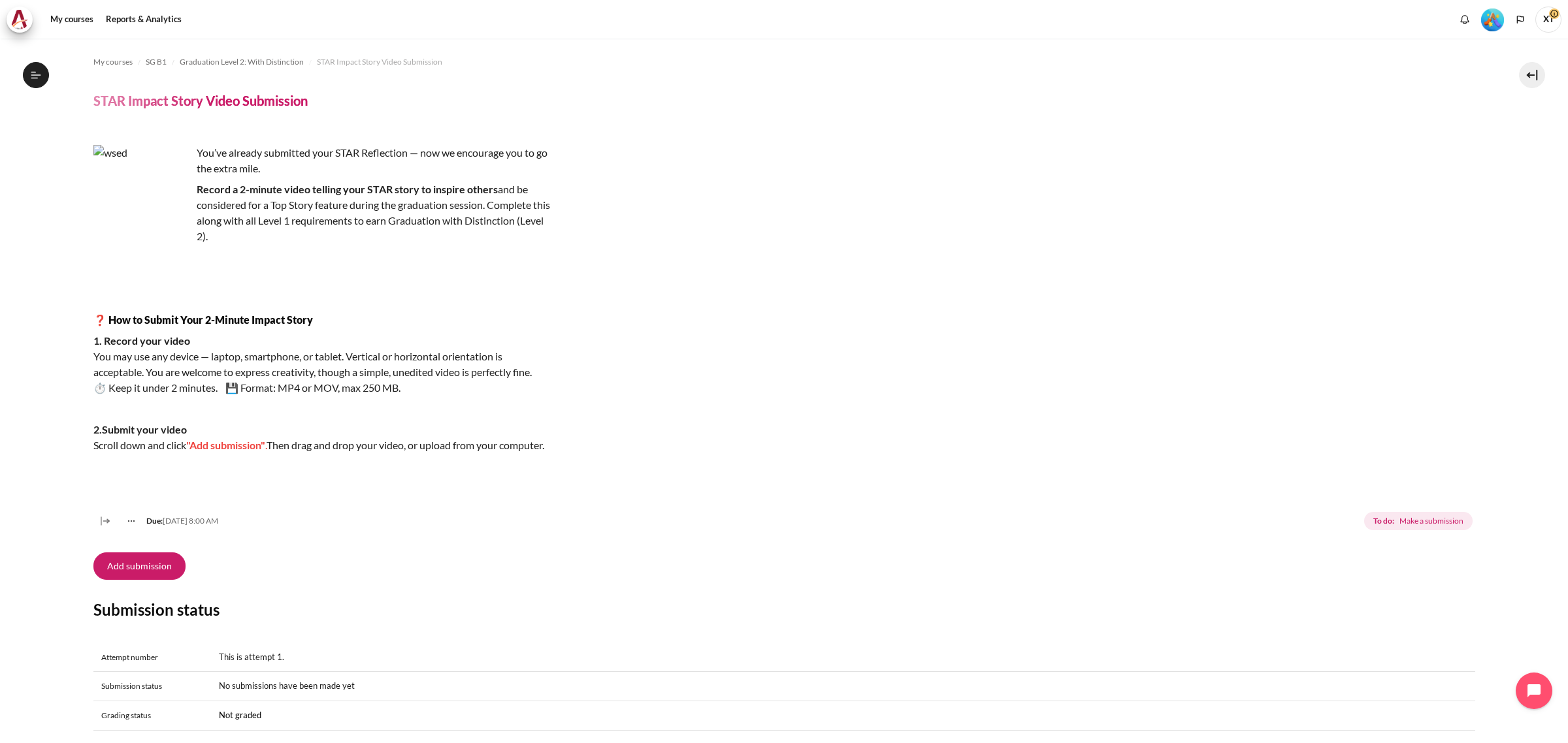
drag, startPoint x: 35, startPoint y: 66, endPoint x: 48, endPoint y: 69, distance: 13.3
click at [36, 66] on button "Open course index" at bounding box center [36, 75] width 26 height 26
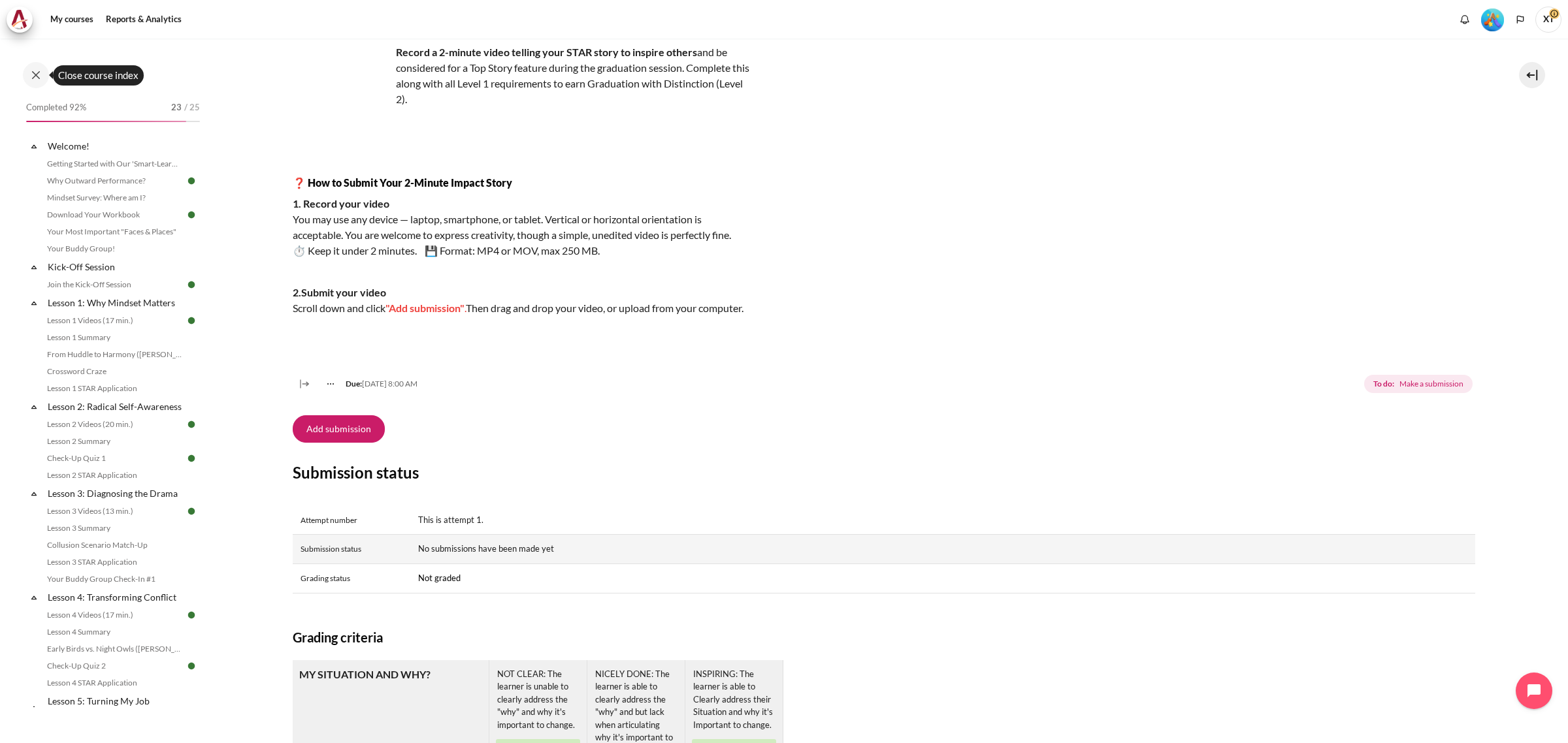
scroll to position [0, 0]
